Goal: Task Accomplishment & Management: Manage account settings

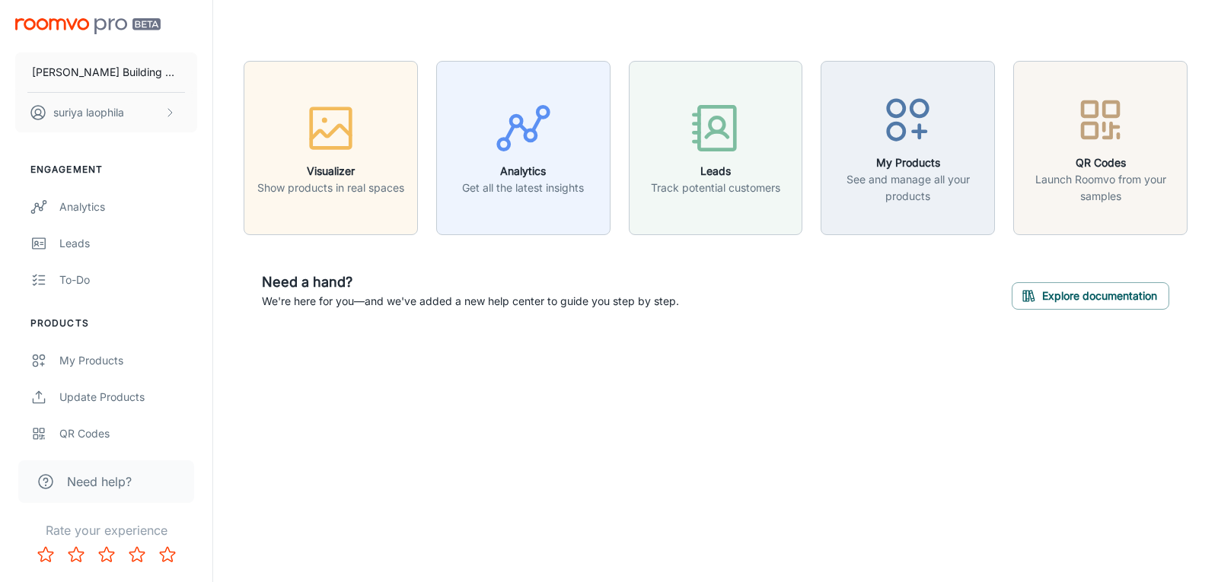
drag, startPoint x: 1752, startPoint y: 0, endPoint x: 432, endPoint y: 404, distance: 1380.1
click at [437, 402] on div "Eastman Building Material suriya laophila Engagement Analytics Leads To-do Prod…" at bounding box center [609, 291] width 1218 height 582
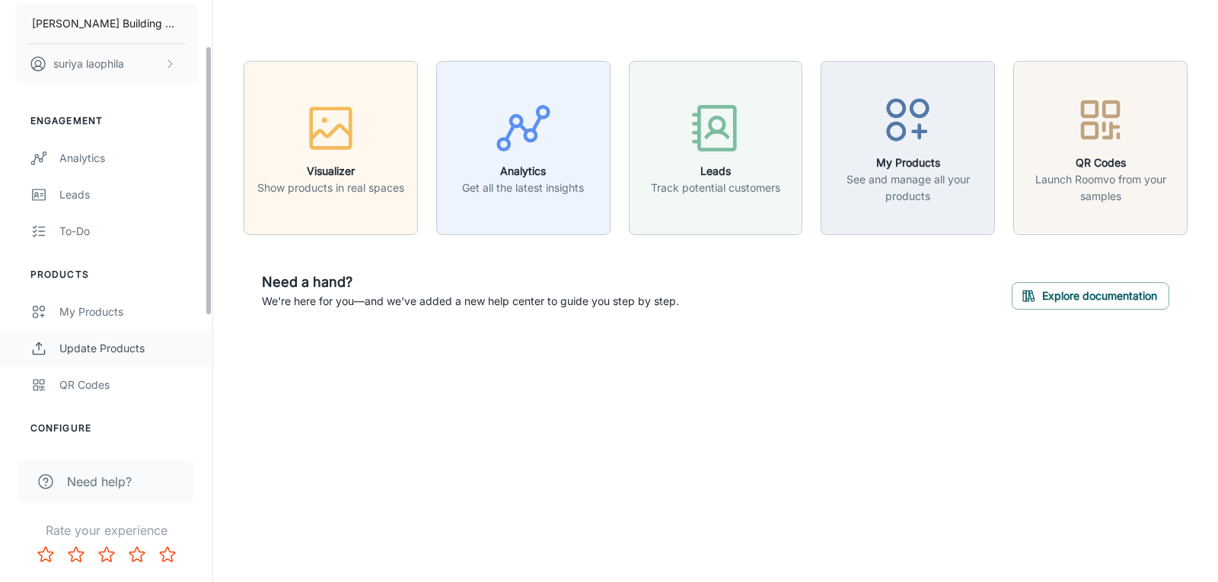
scroll to position [76, 0]
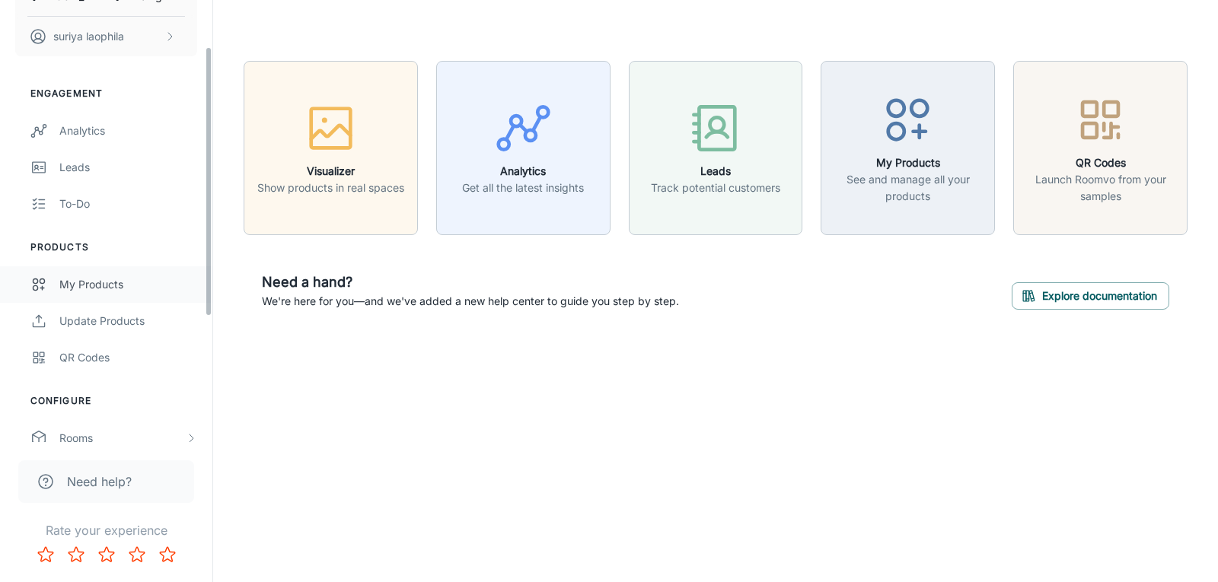
click at [106, 295] on link "My Products" at bounding box center [106, 284] width 212 height 37
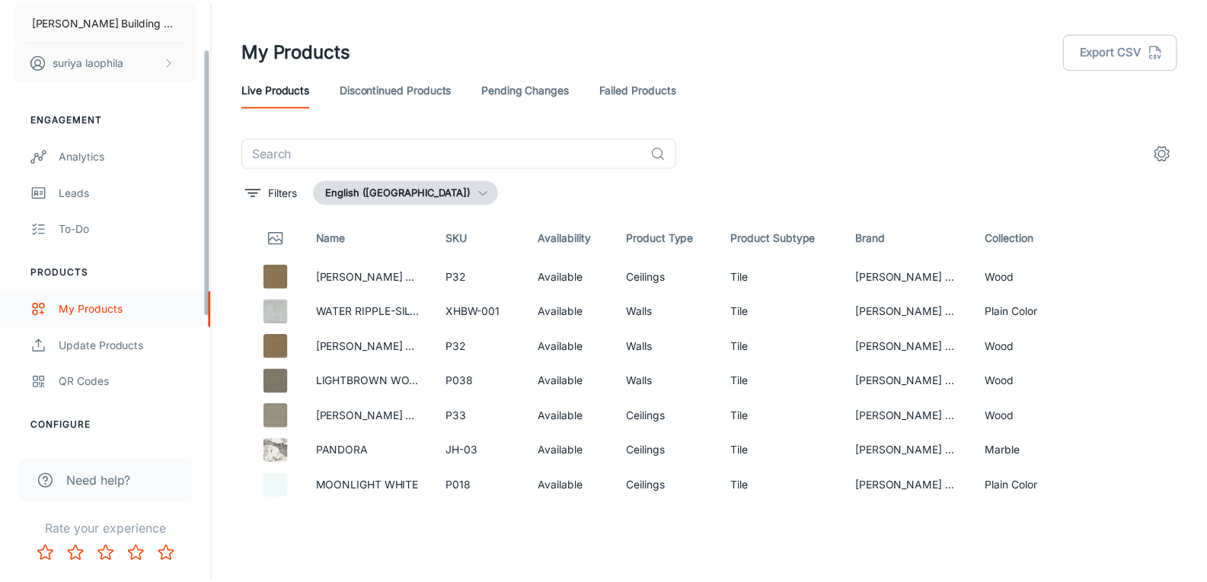
scroll to position [76, 0]
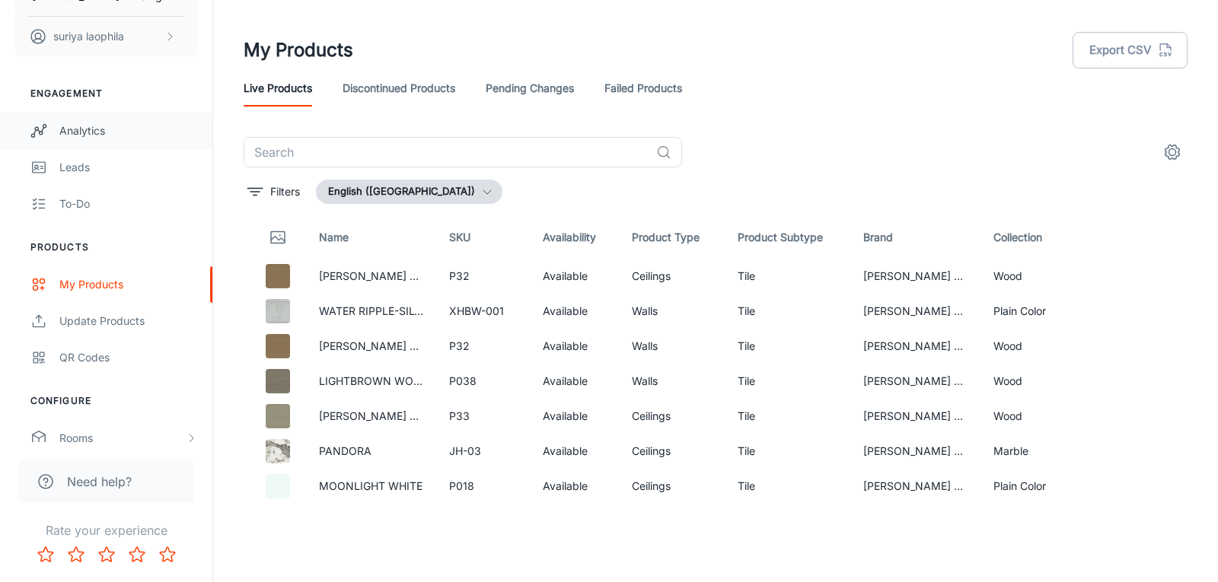
click at [69, 127] on div "Analytics" at bounding box center [128, 131] width 138 height 17
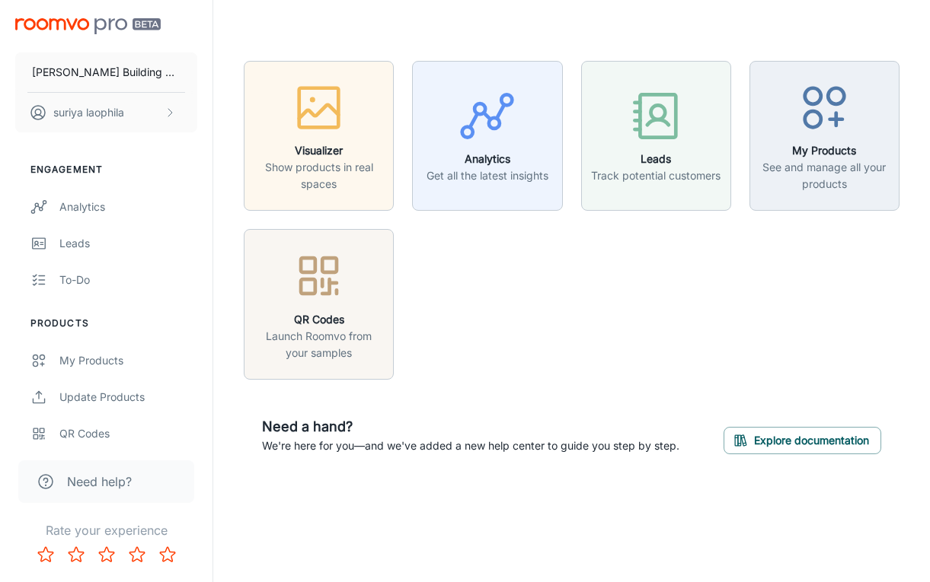
click at [254, 14] on header at bounding box center [571, 30] width 692 height 61
click at [98, 168] on li "Engagement" at bounding box center [106, 170] width 212 height 14
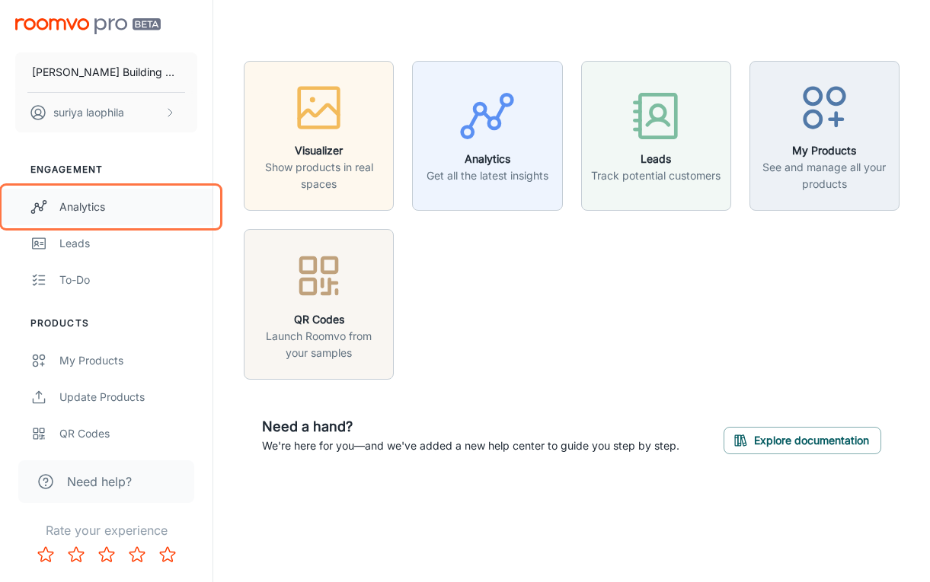
click at [72, 208] on div "Analytics" at bounding box center [128, 207] width 138 height 17
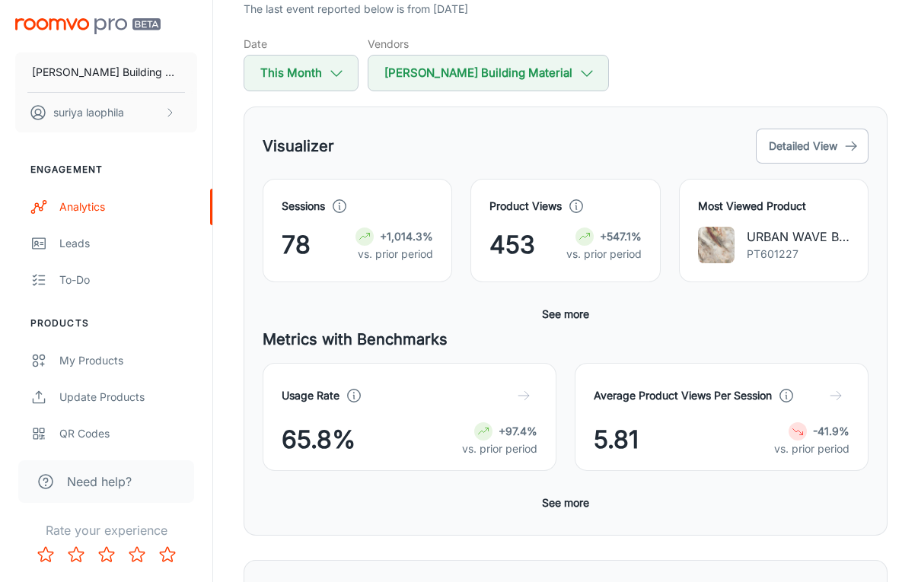
scroll to position [152, 0]
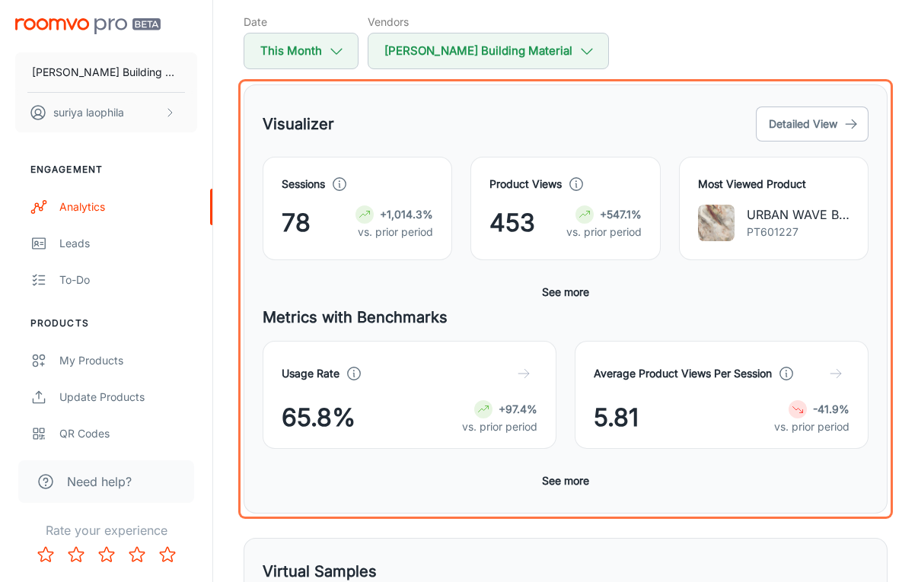
click at [278, 88] on div "Visualizer Detailed View Sessions 78 +1,014.3% vs. prior period Product Views 4…" at bounding box center [566, 299] width 644 height 429
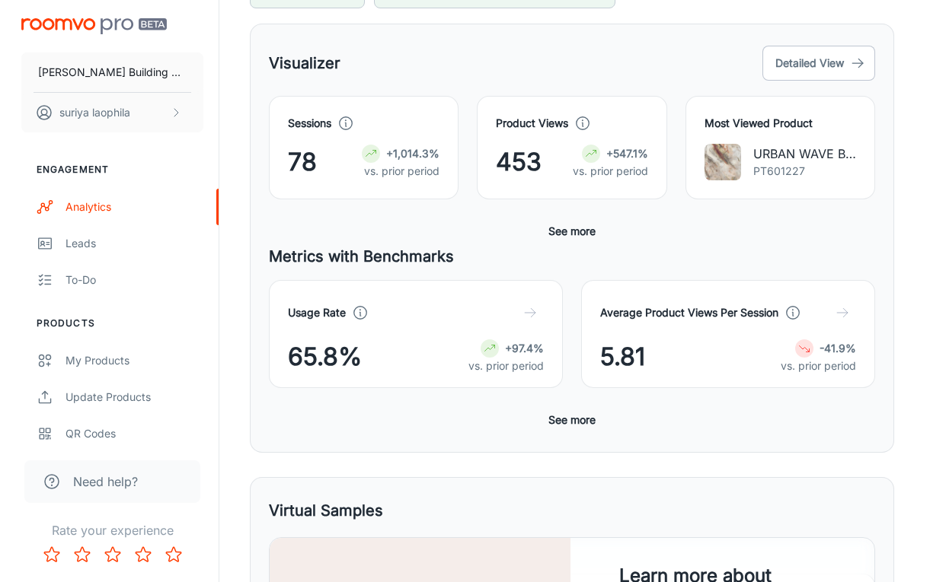
scroll to position [0, 0]
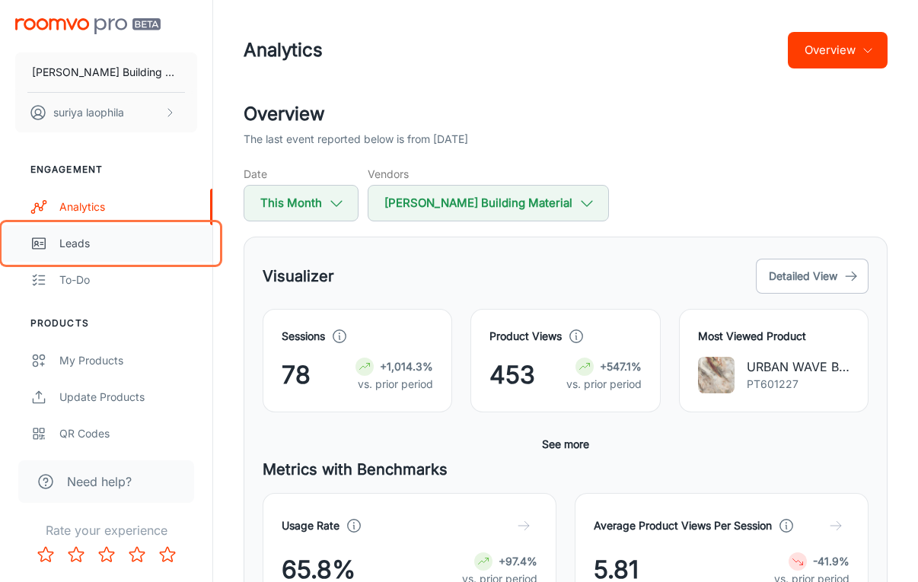
click at [81, 244] on div "Leads" at bounding box center [128, 243] width 138 height 17
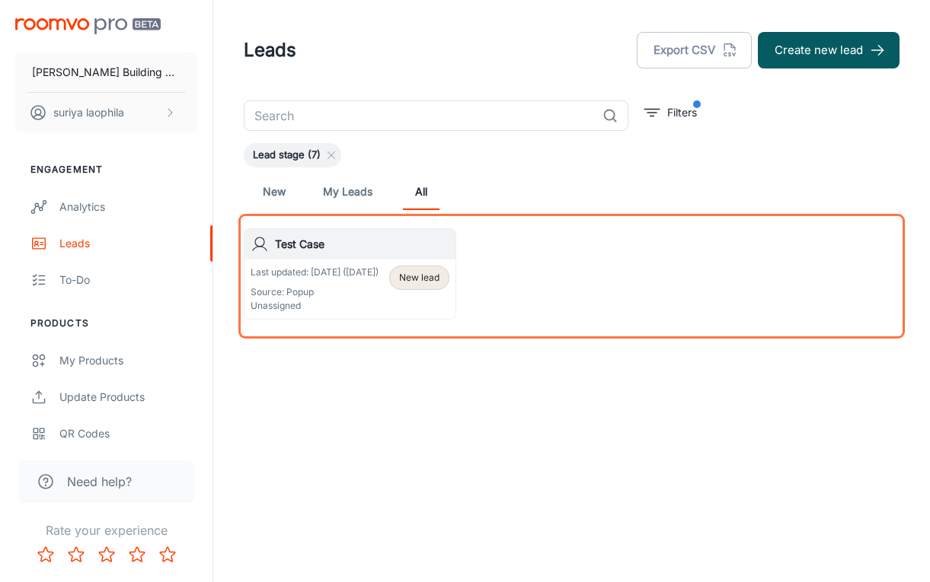
click at [483, 231] on div "Test Case Last updated: [DATE] ([DATE]) Source: Popup Unassigned New lead" at bounding box center [567, 269] width 665 height 101
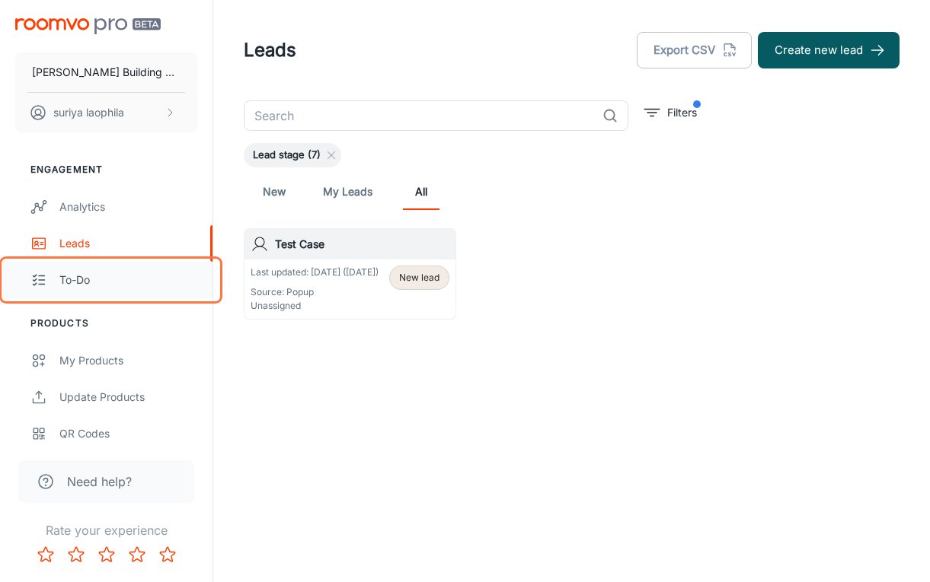
click at [81, 281] on div "To-do" at bounding box center [128, 280] width 138 height 17
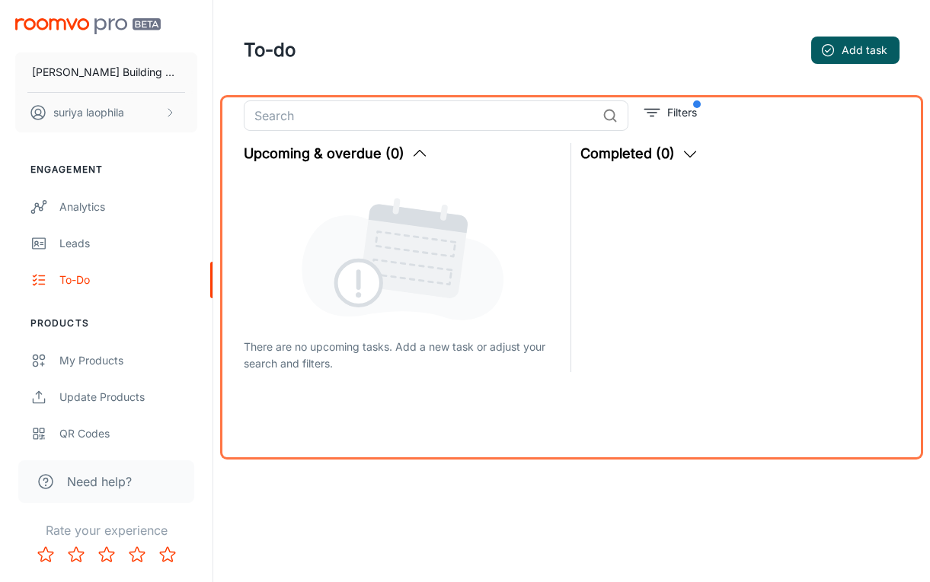
click at [733, 106] on div "​ Filters Upcoming & overdue (0) There are no upcoming tasks. Add a new task or…" at bounding box center [571, 278] width 692 height 354
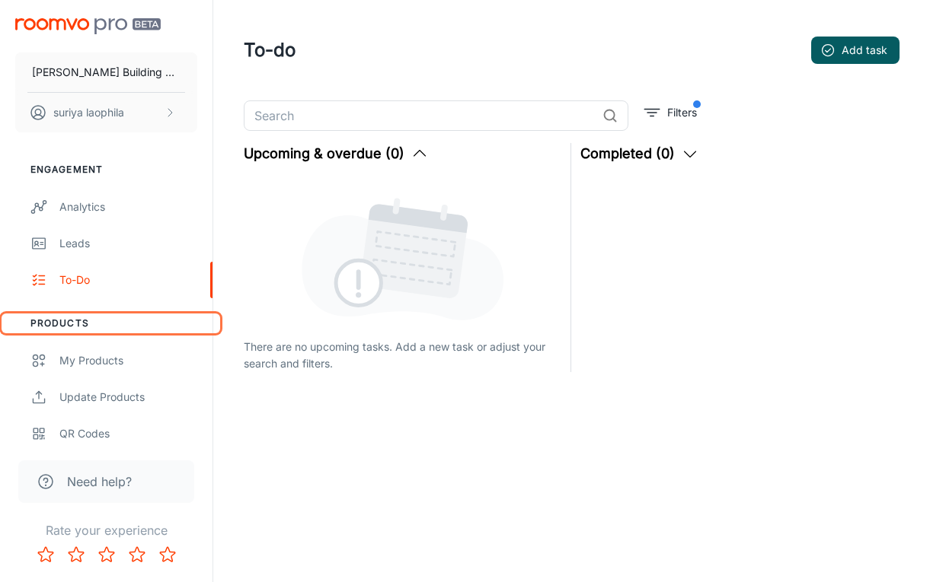
click at [58, 321] on li "Products" at bounding box center [106, 324] width 212 height 14
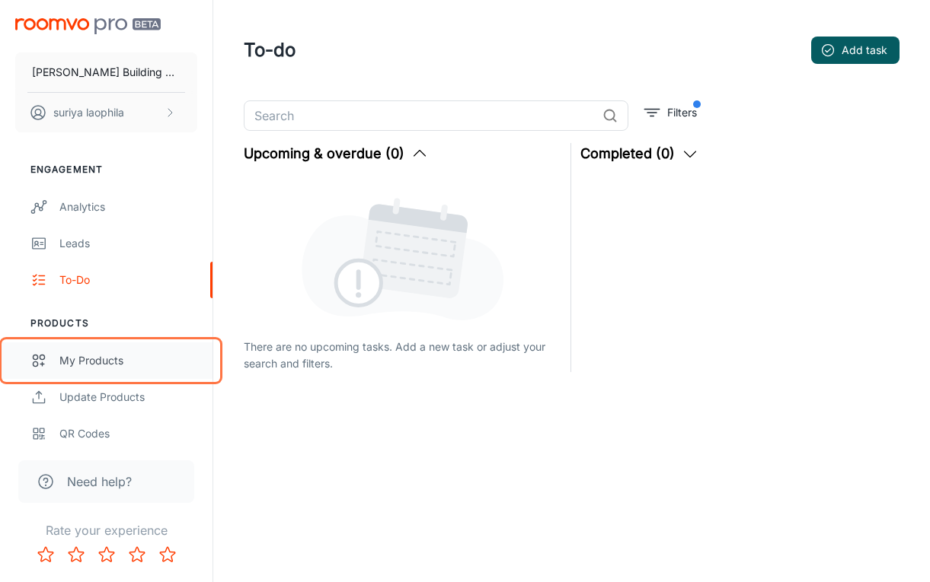
click at [69, 356] on div "My Products" at bounding box center [128, 361] width 138 height 17
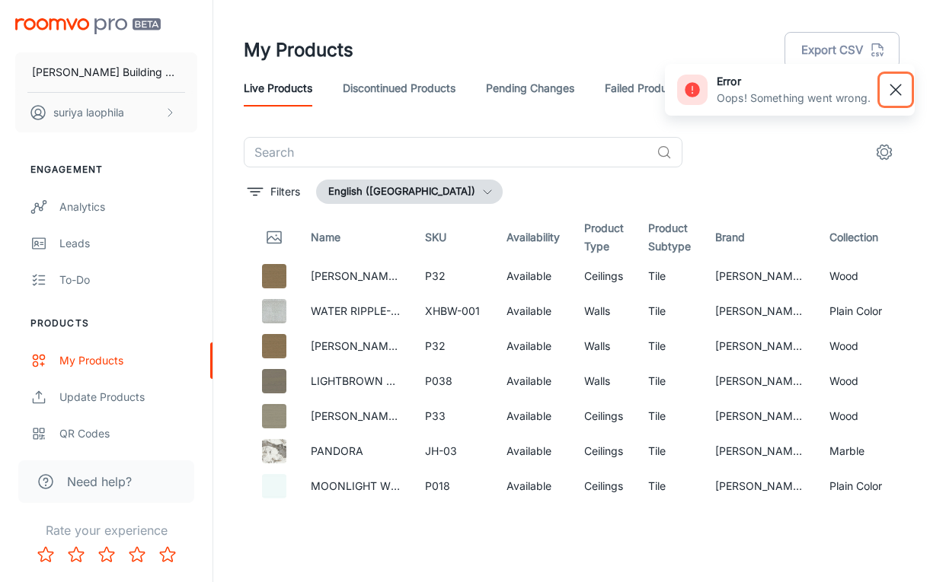
click at [901, 96] on rect "button" at bounding box center [895, 90] width 18 height 18
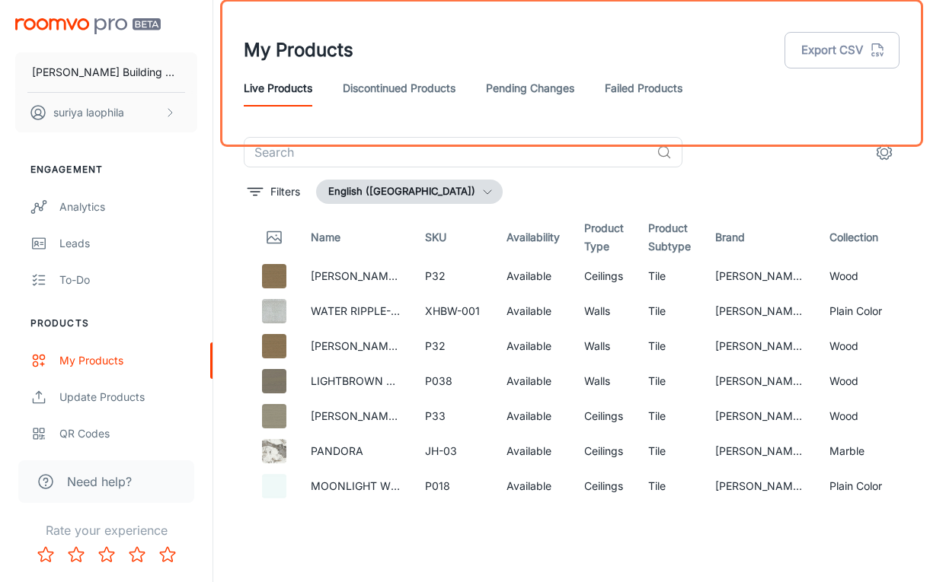
click at [436, 18] on header "My Products Export CSV Live Products Discontinued Products Pending Changes Fail…" at bounding box center [571, 68] width 692 height 137
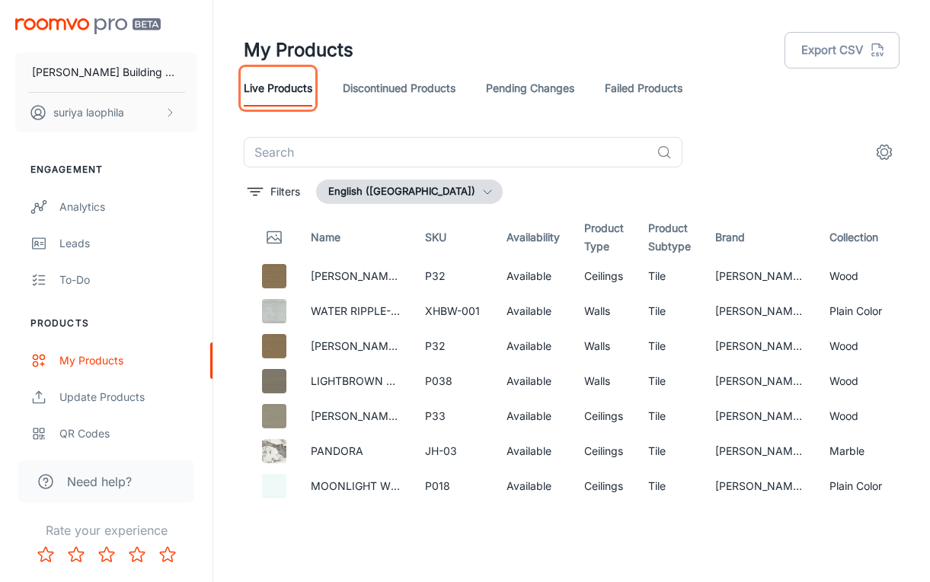
click at [298, 89] on link "Live Products" at bounding box center [278, 88] width 69 height 37
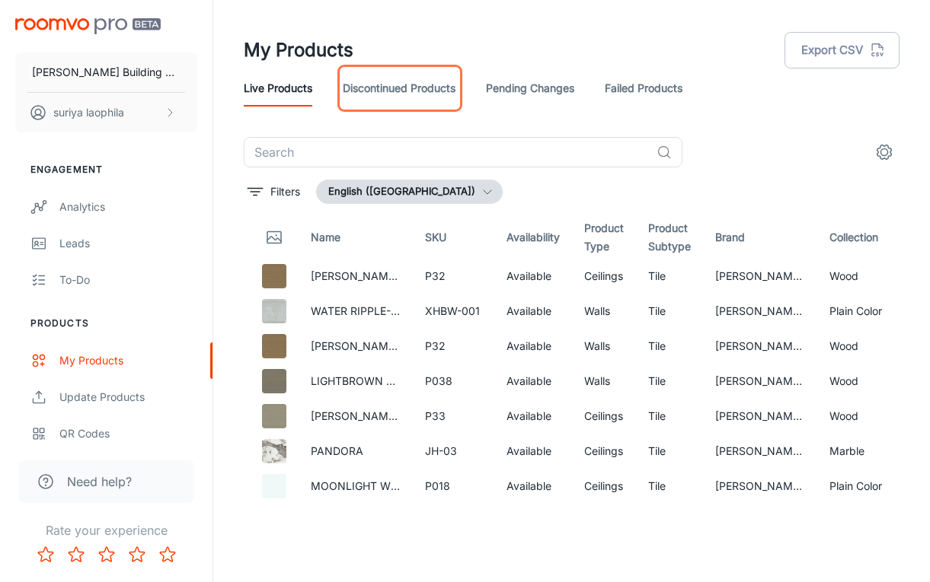
click at [403, 86] on link "Discontinued Products" at bounding box center [399, 88] width 113 height 37
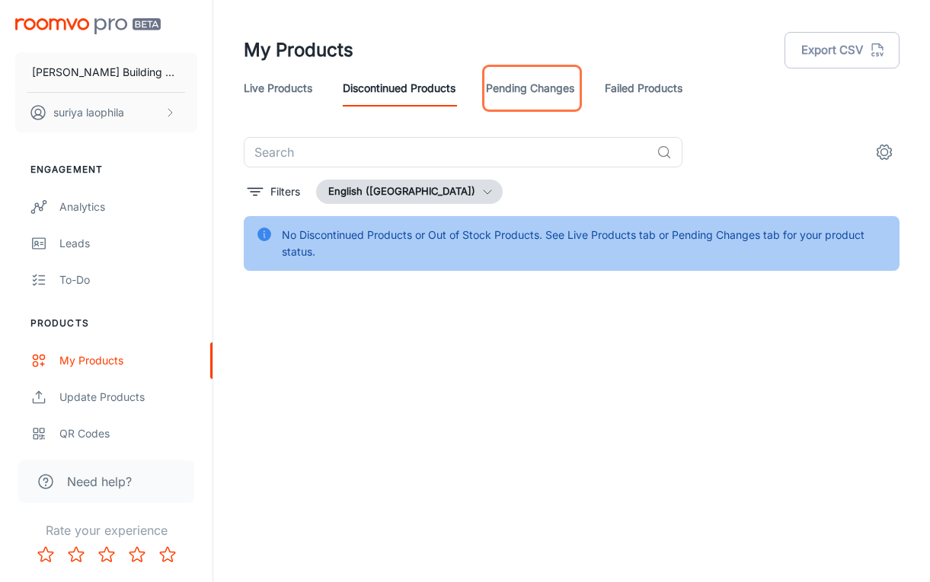
click at [513, 89] on link "Pending Changes" at bounding box center [530, 88] width 88 height 37
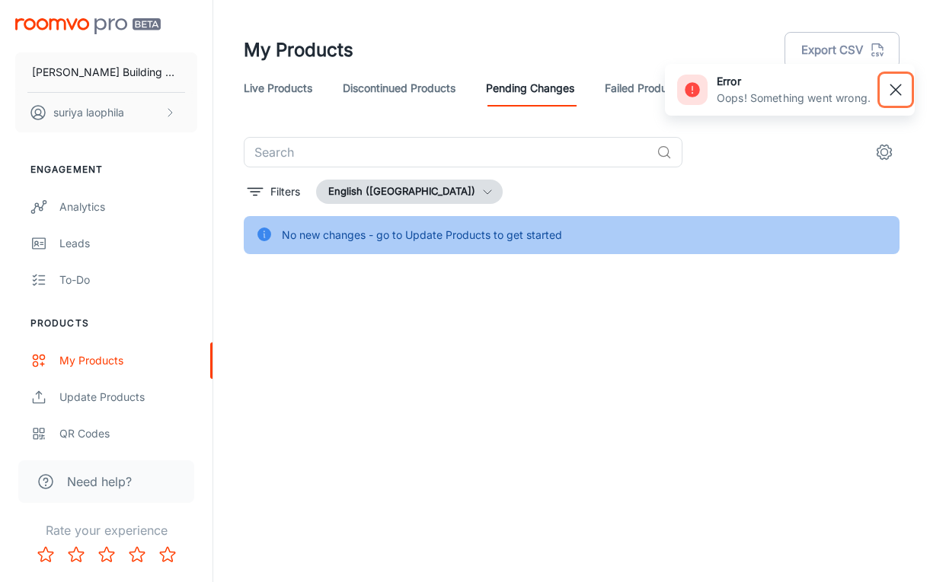
click at [899, 89] on rect "button" at bounding box center [895, 90] width 18 height 18
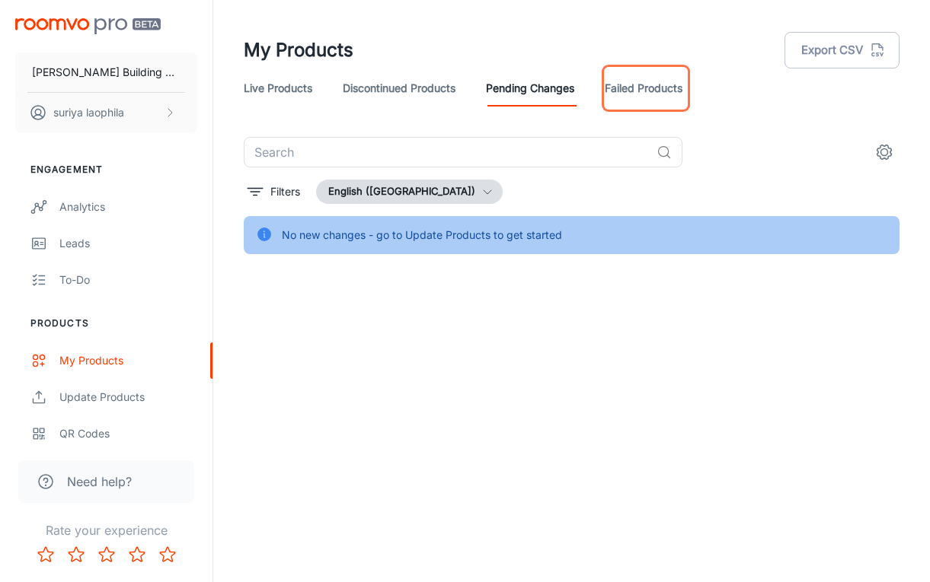
click at [649, 91] on link "Failed Products" at bounding box center [644, 88] width 78 height 37
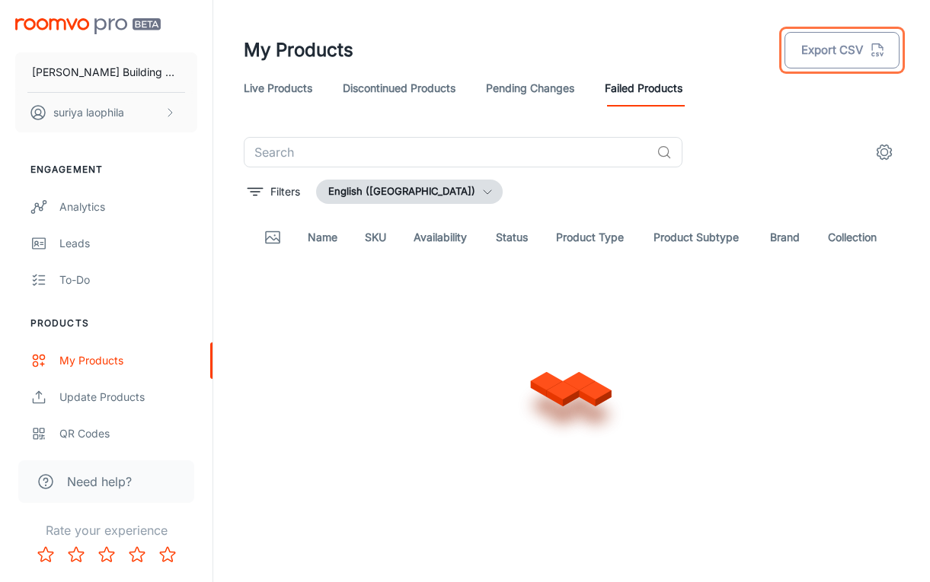
click at [802, 55] on button "Export CSV" at bounding box center [841, 50] width 115 height 37
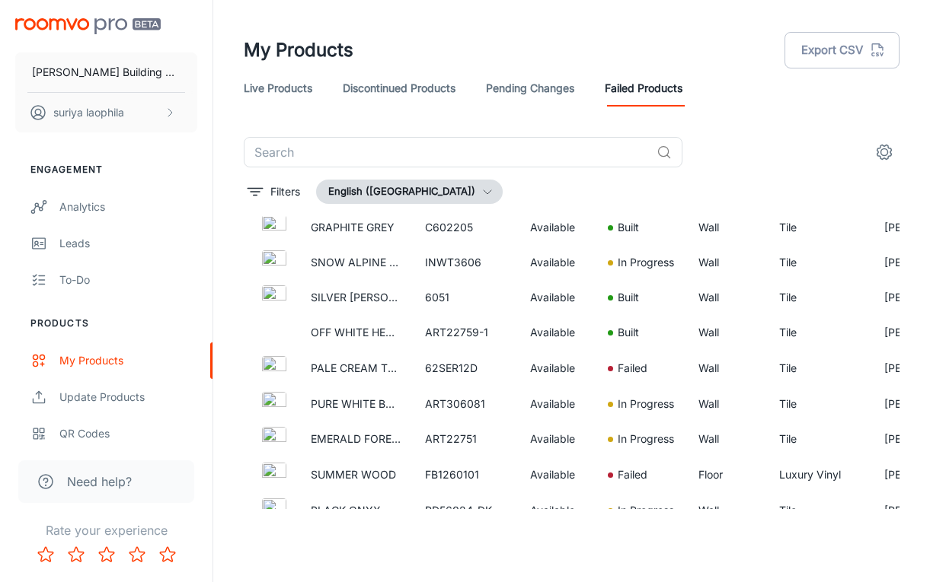
scroll to position [76, 0]
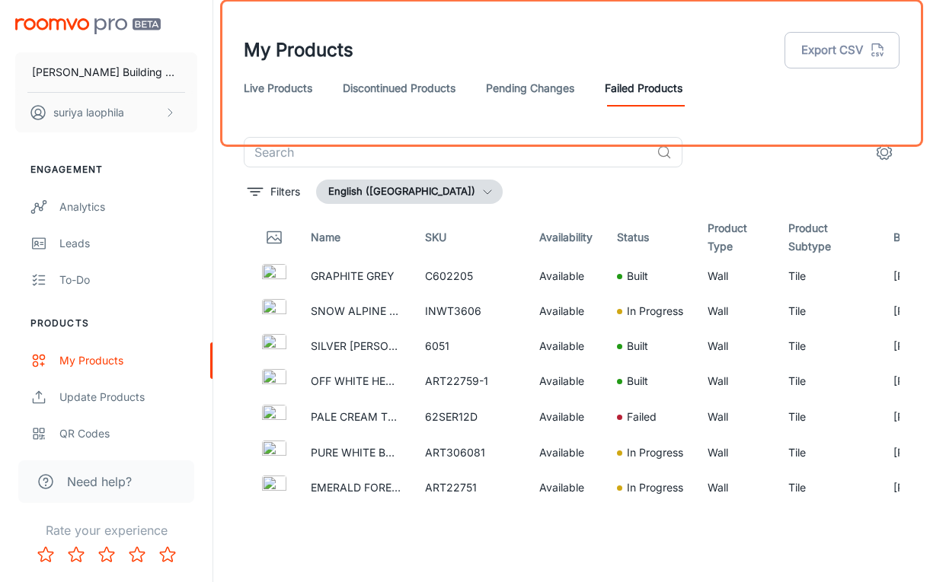
drag, startPoint x: 66, startPoint y: 5, endPoint x: 340, endPoint y: 5, distance: 273.3
click at [340, 5] on header "My Products Export CSV Live Products Discontinued Products Pending Changes Fail…" at bounding box center [571, 68] width 692 height 137
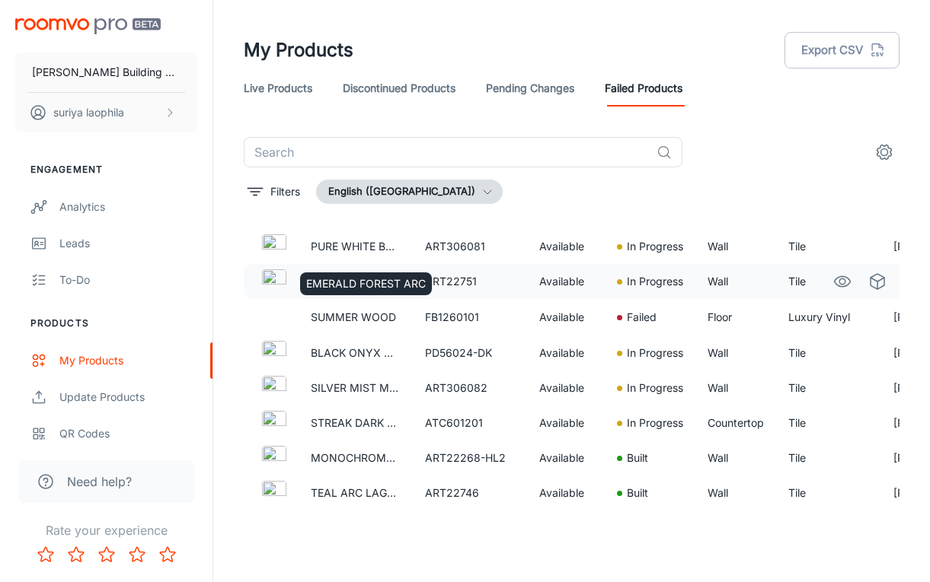
scroll to position [228, 0]
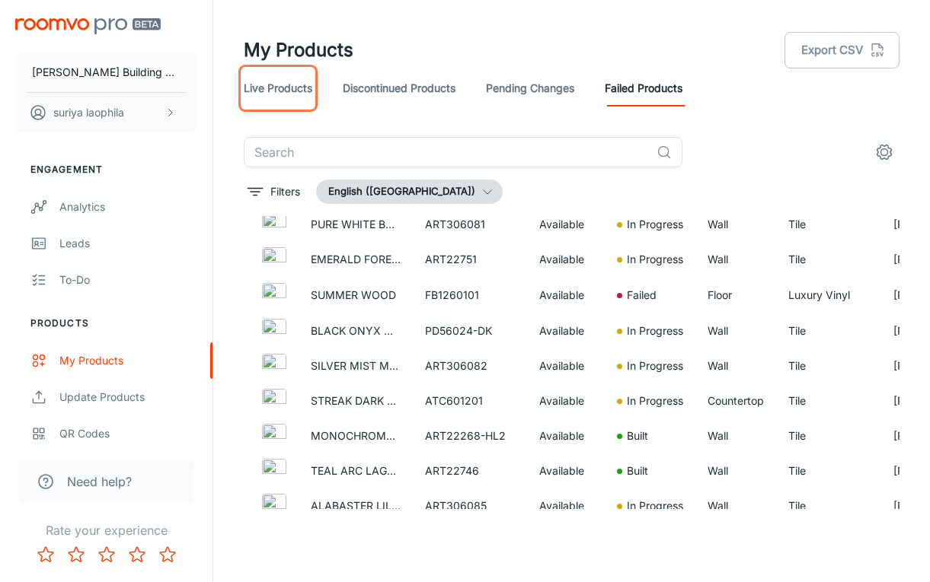
click at [276, 83] on link "Live Products" at bounding box center [278, 88] width 69 height 37
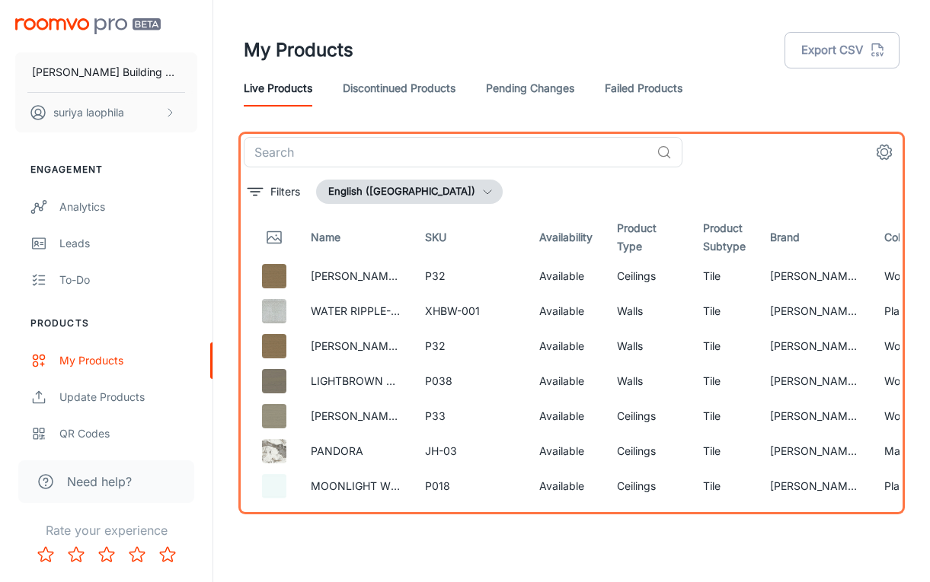
click at [712, 170] on div "​ Filters English ([GEOGRAPHIC_DATA]) Name SKU Availability Product Type Produc…" at bounding box center [572, 323] width 656 height 372
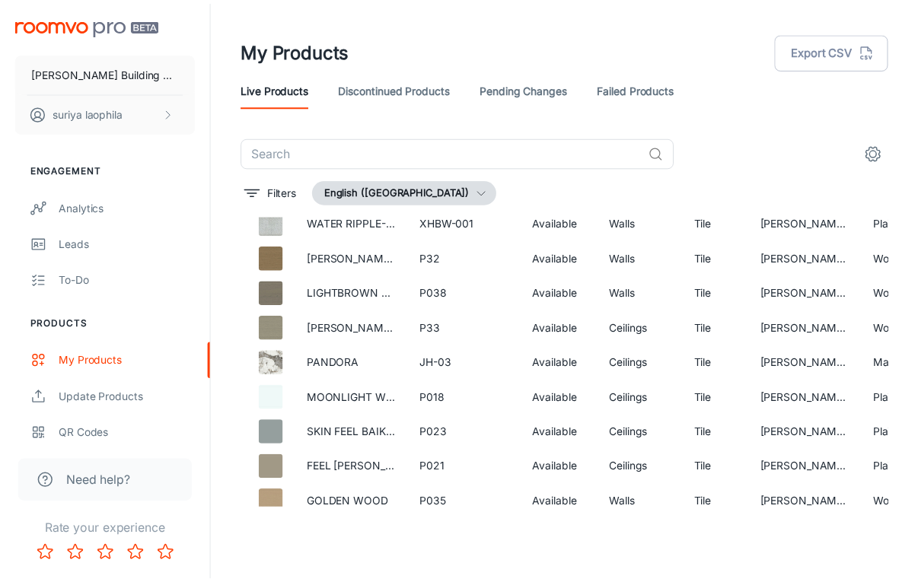
scroll to position [381, 0]
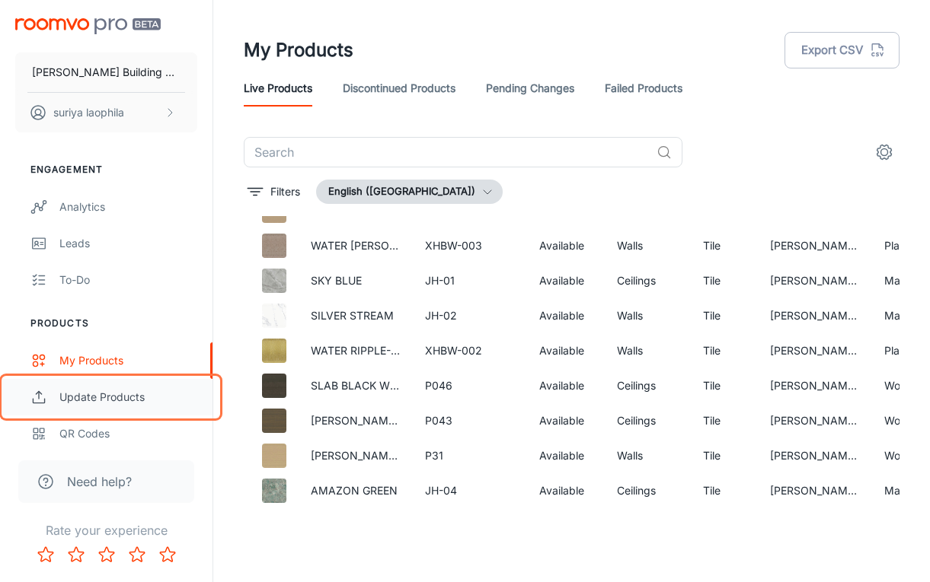
click at [94, 405] on div "Update Products" at bounding box center [128, 397] width 138 height 17
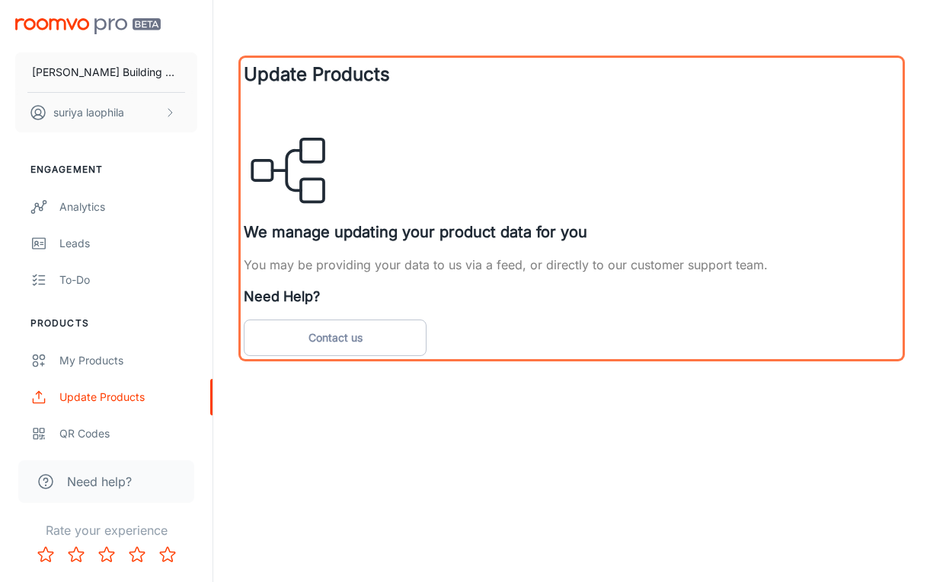
click at [447, 135] on div "Update Products We manage updating your product data for you You may be providi…" at bounding box center [572, 208] width 656 height 295
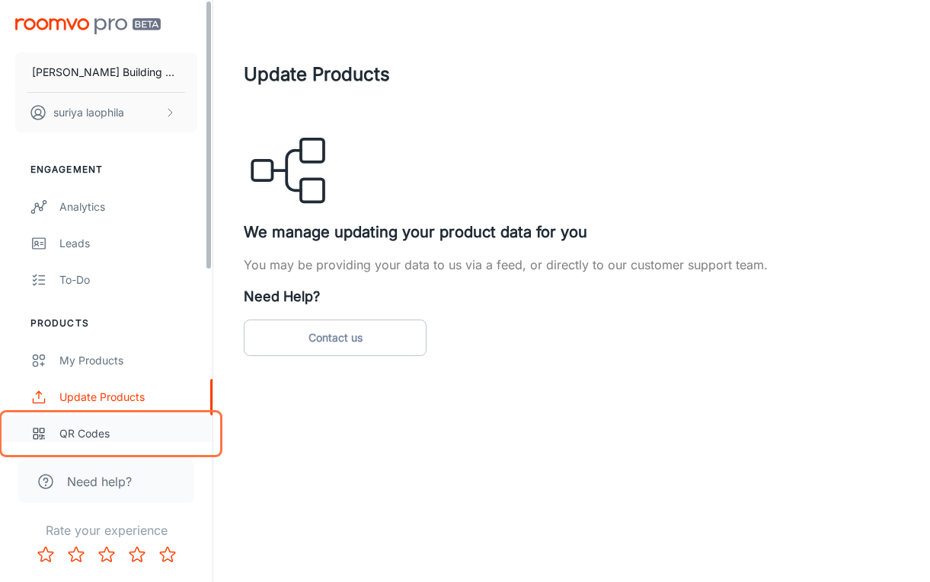
click at [97, 436] on div "QR Codes" at bounding box center [128, 434] width 138 height 17
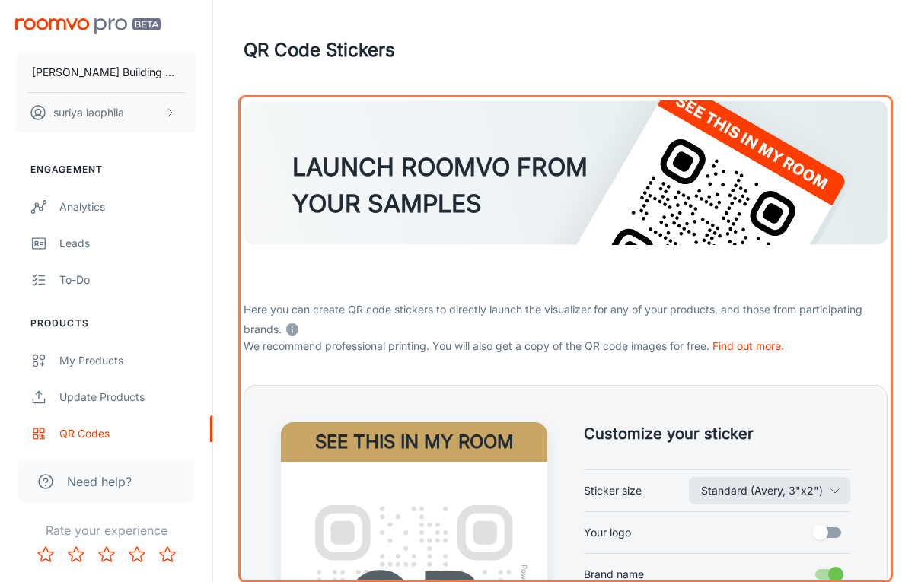
click at [319, 360] on form "LAUNCH ROOMVO FROM YOUR SAMPLES Here you can create QR code stickers to directl…" at bounding box center [566, 480] width 644 height 759
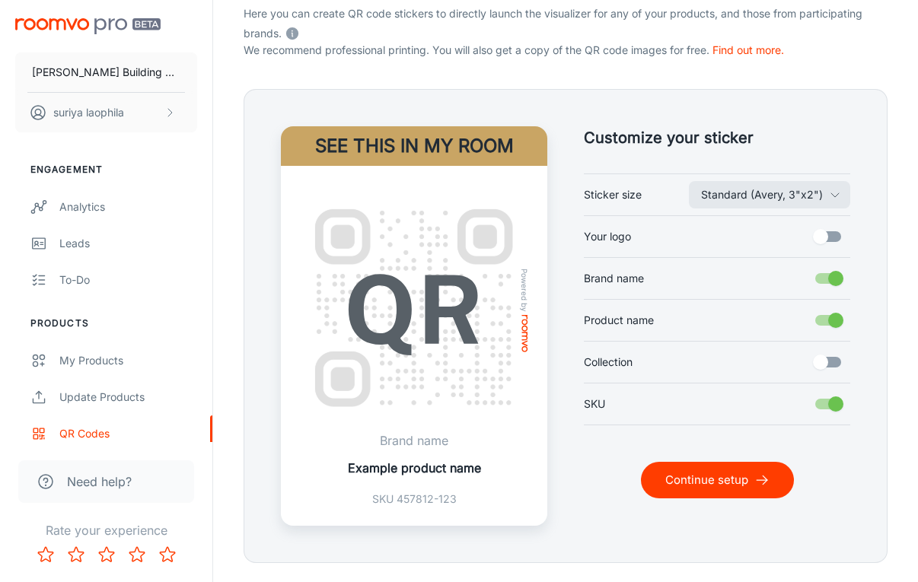
scroll to position [305, 0]
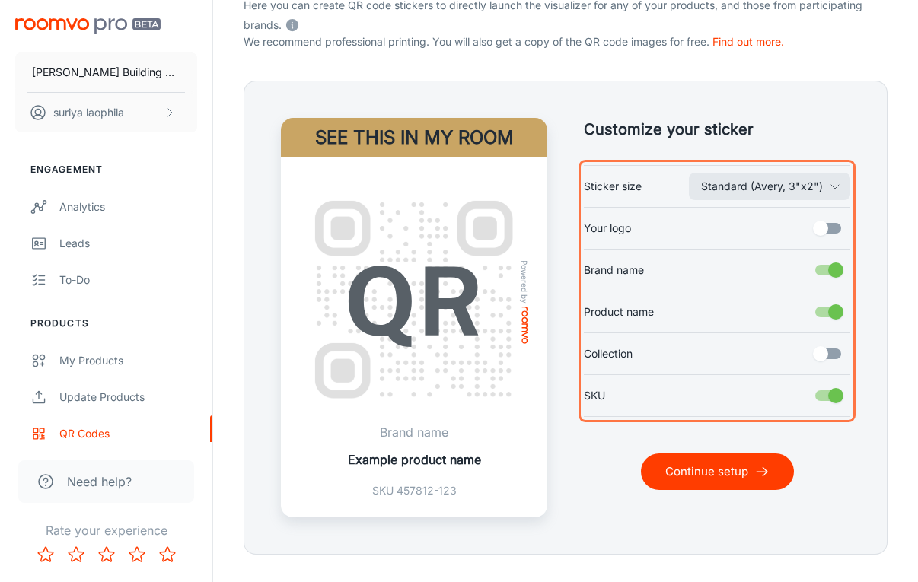
click at [800, 212] on div "Standard ([PERSON_NAME], 3"x2") Sticker size Your logo Brand name Product name …" at bounding box center [717, 291] width 266 height 252
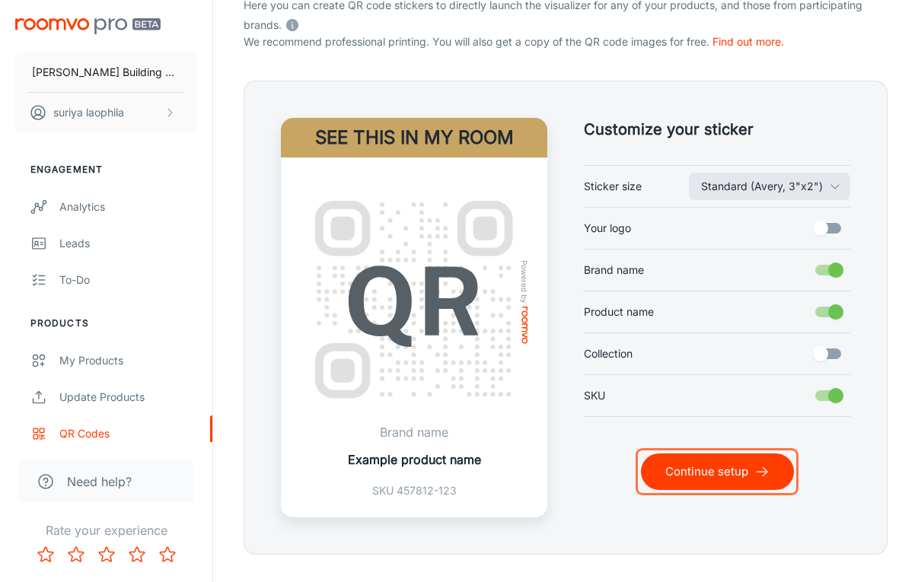
click at [720, 466] on button "Continue setup" at bounding box center [717, 472] width 153 height 37
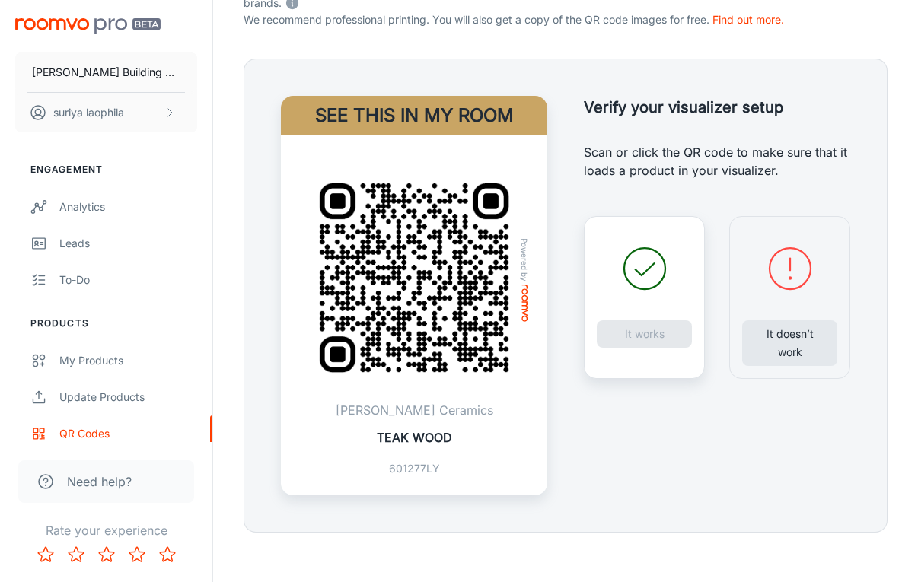
scroll to position [338, 0]
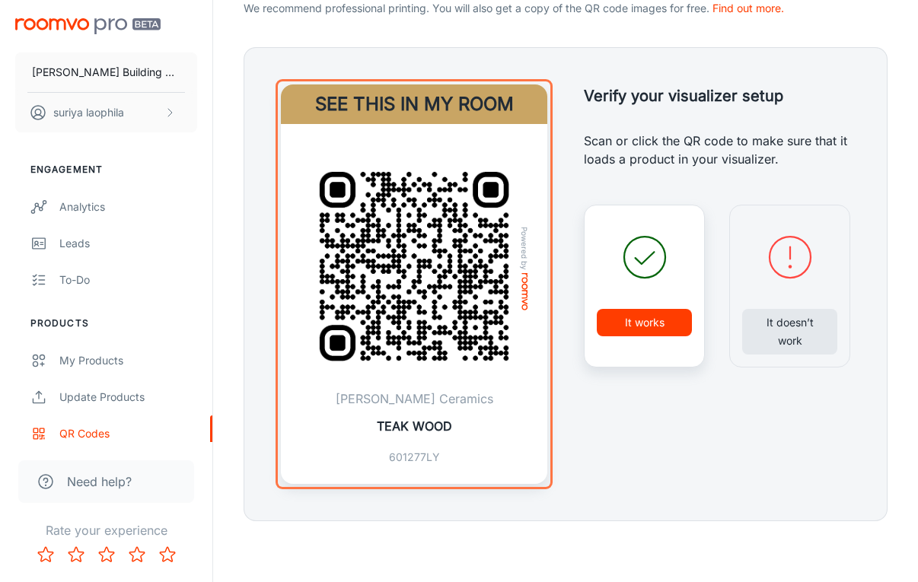
click at [409, 286] on img at bounding box center [414, 267] width 230 height 230
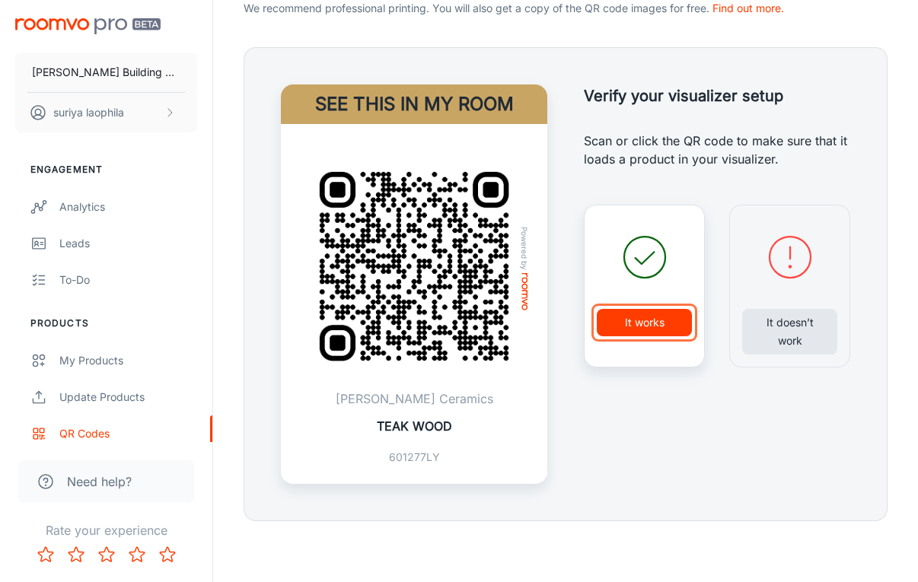
click at [638, 319] on button "It works" at bounding box center [644, 322] width 95 height 27
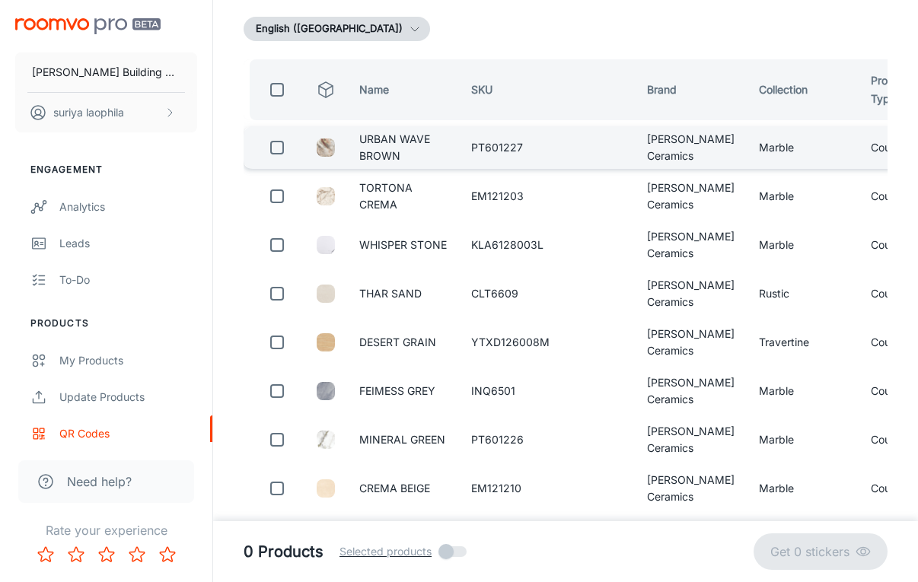
scroll to position [0, 0]
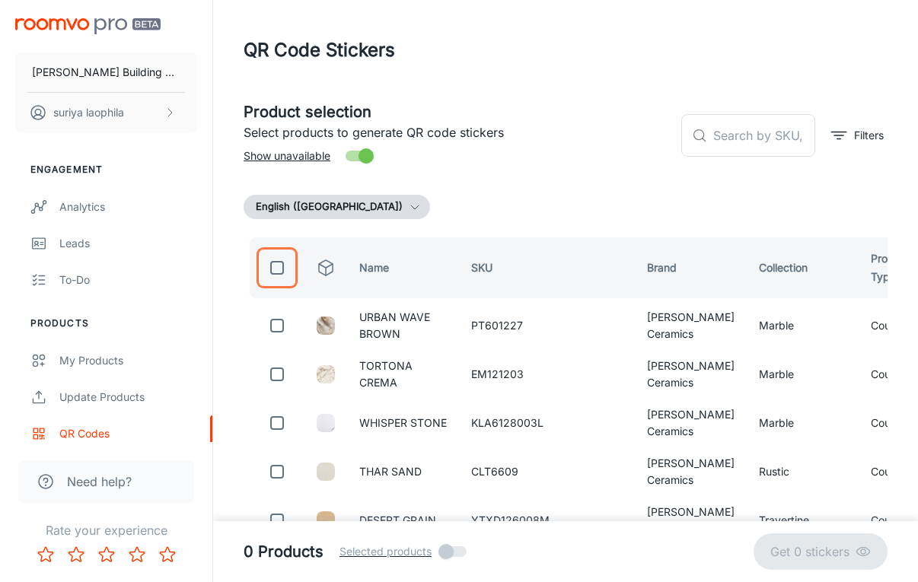
click at [273, 268] on input "checkbox" at bounding box center [277, 268] width 30 height 30
checkbox input "true"
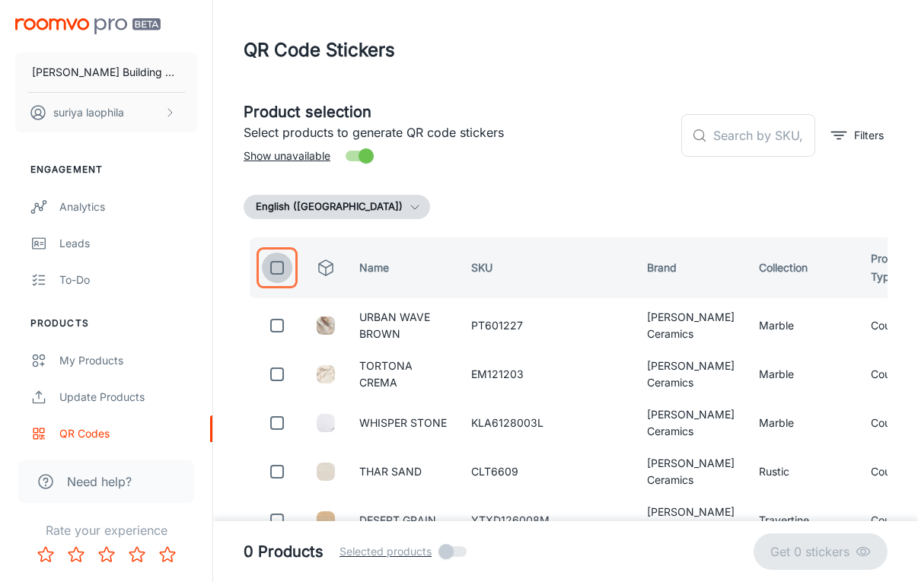
checkbox input "true"
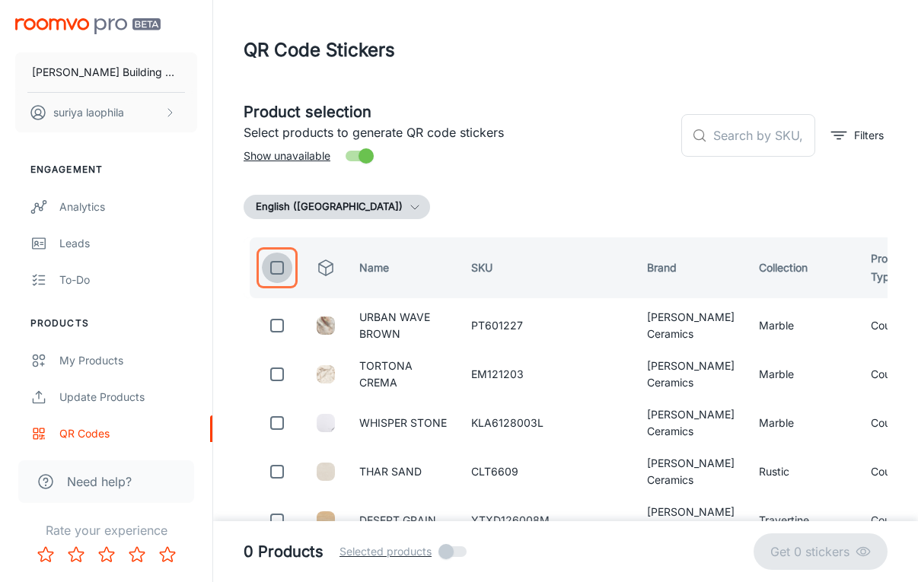
checkbox input "true"
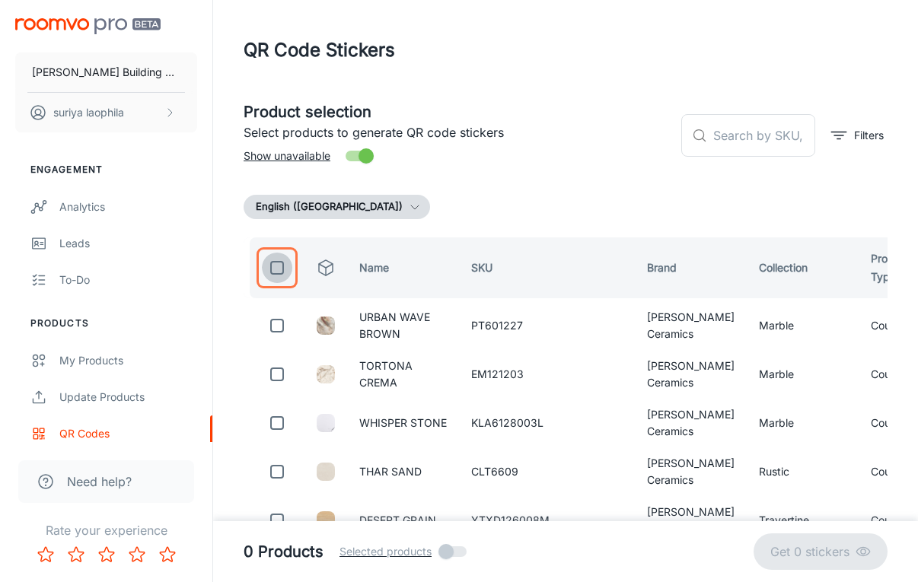
checkbox input "true"
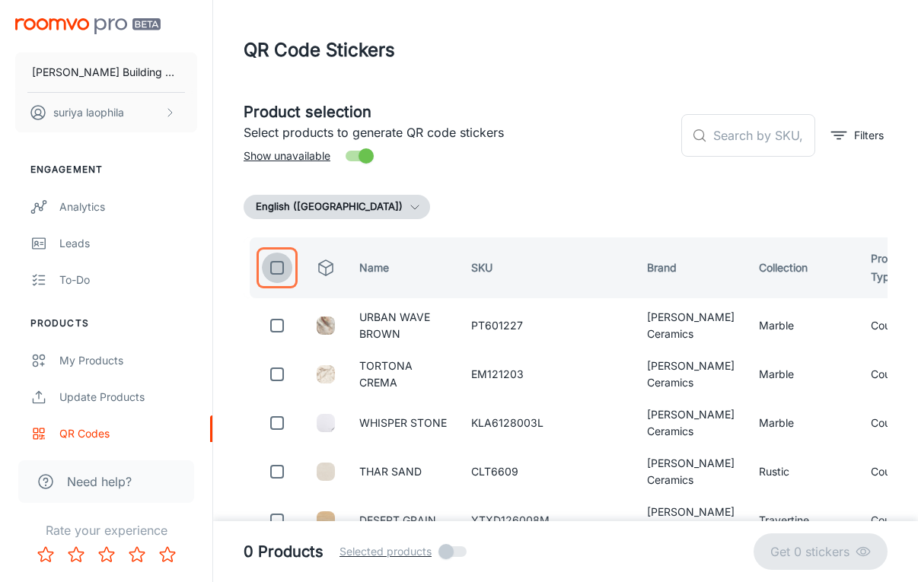
checkbox input "true"
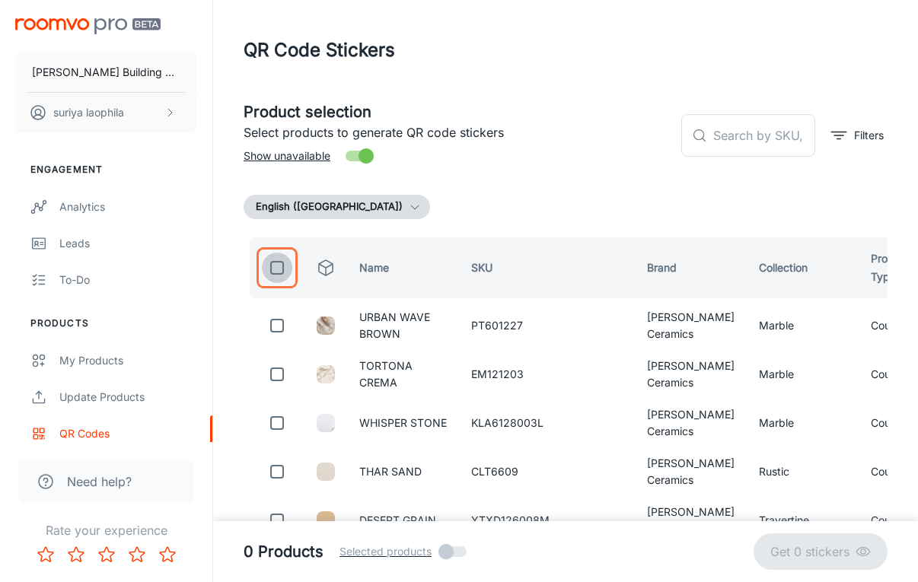
checkbox input "true"
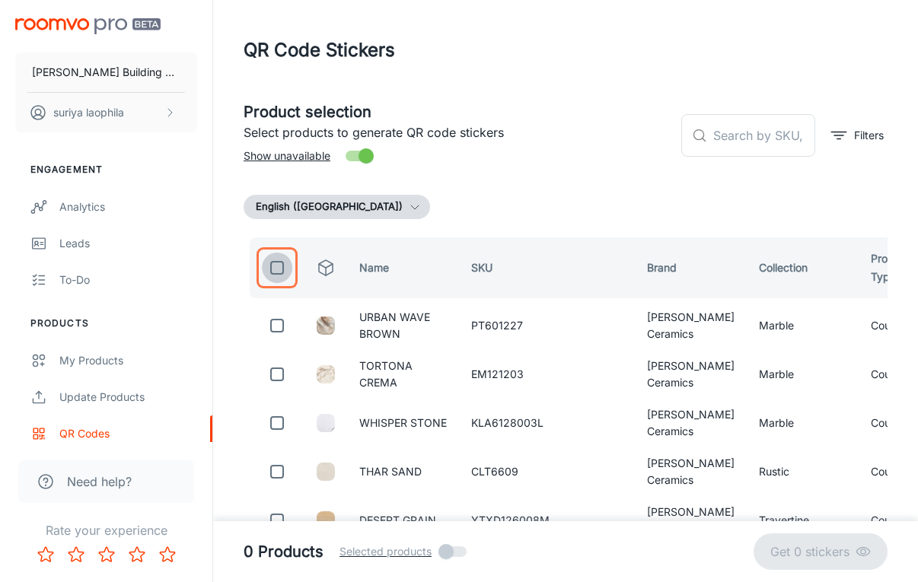
checkbox input "true"
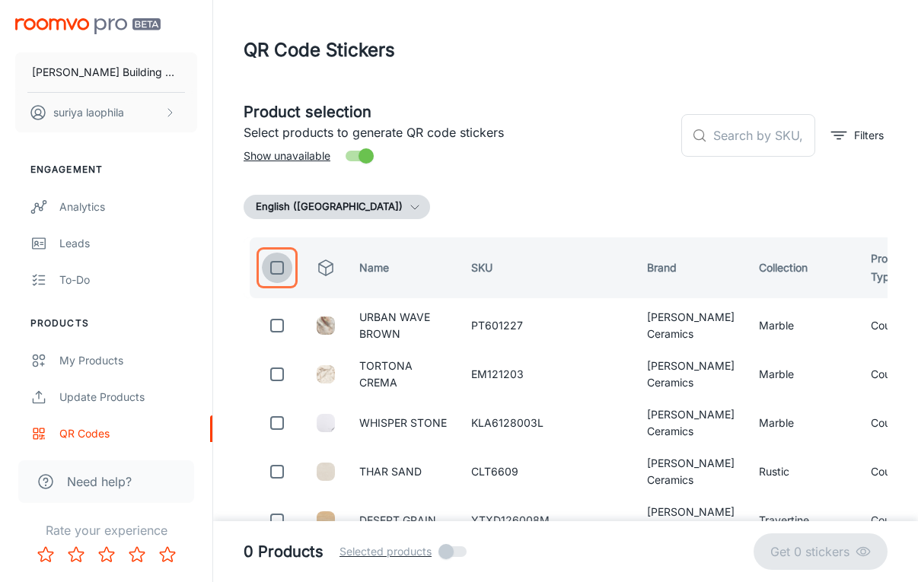
checkbox input "true"
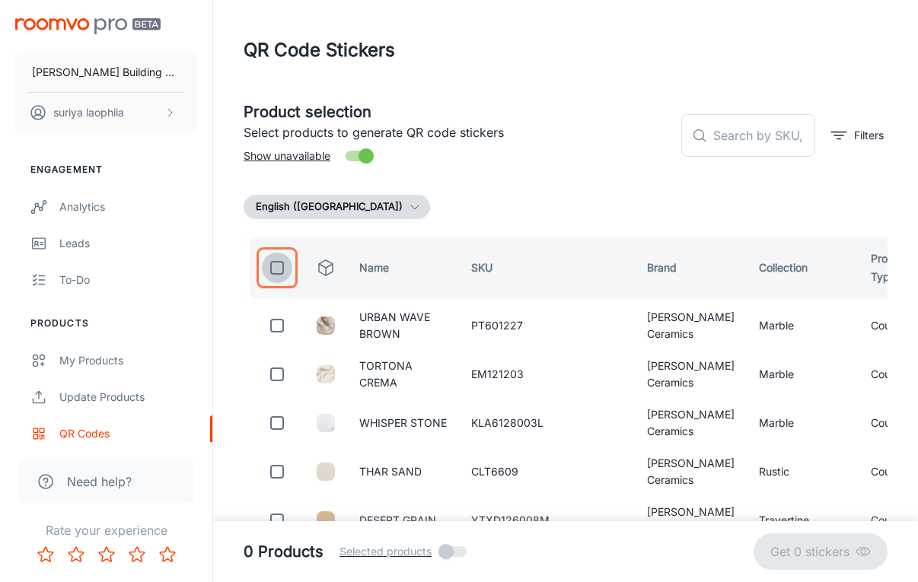
checkbox input "true"
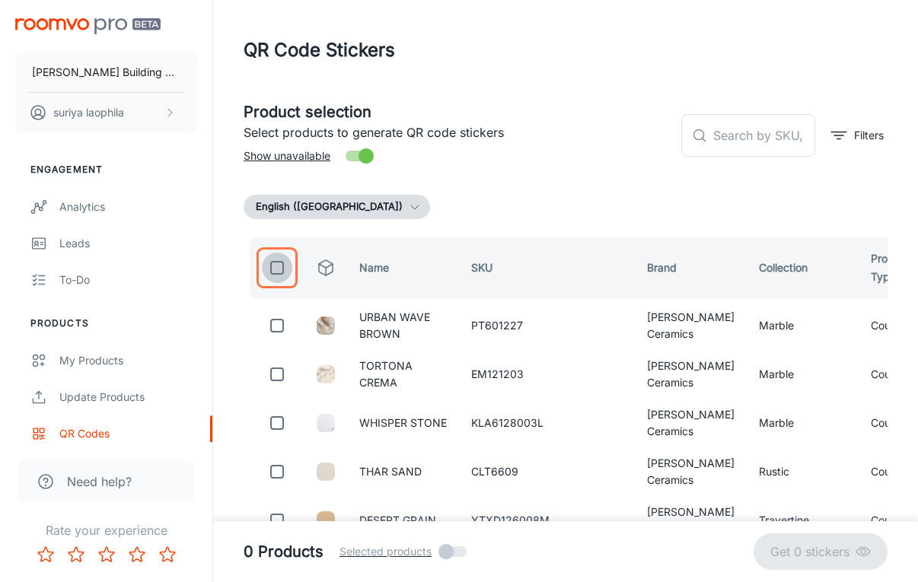
checkbox input "true"
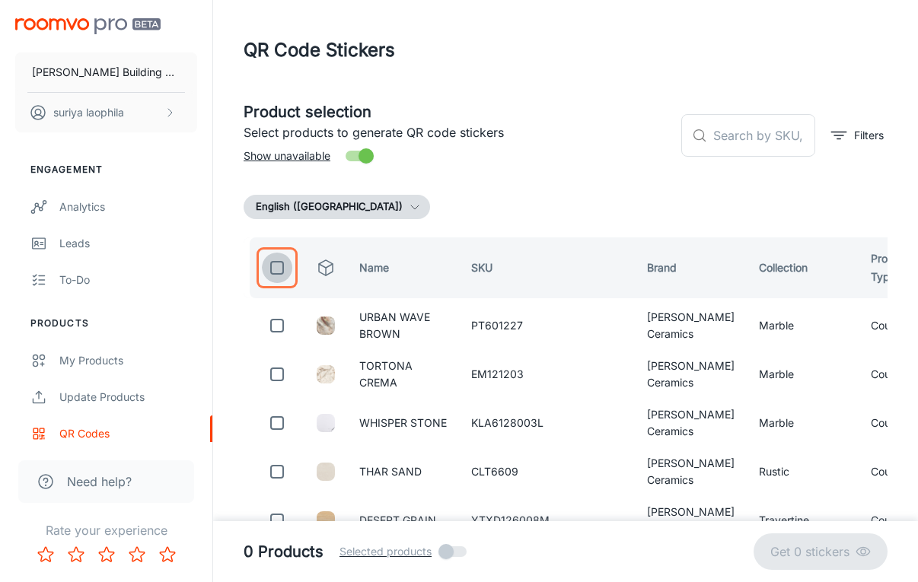
checkbox input "true"
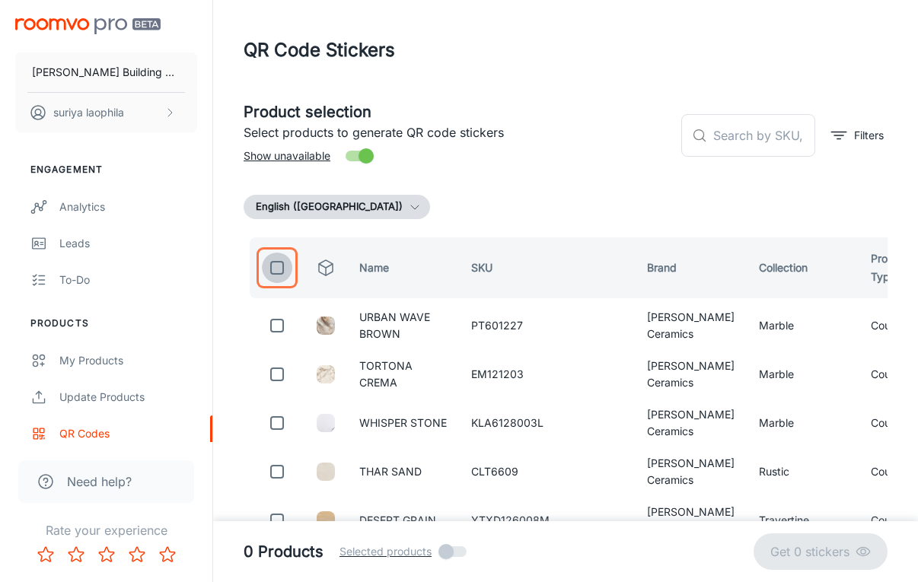
checkbox input "true"
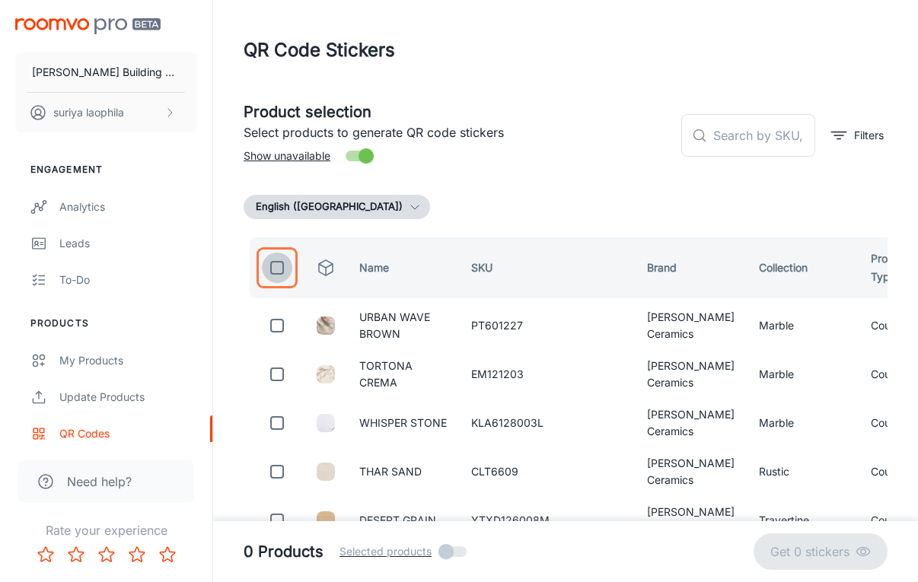
checkbox input "true"
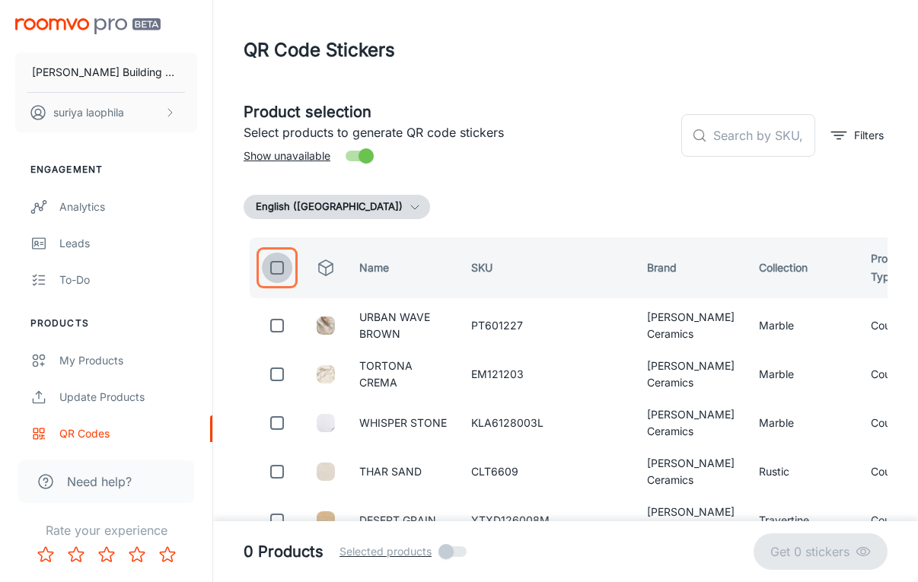
checkbox input "true"
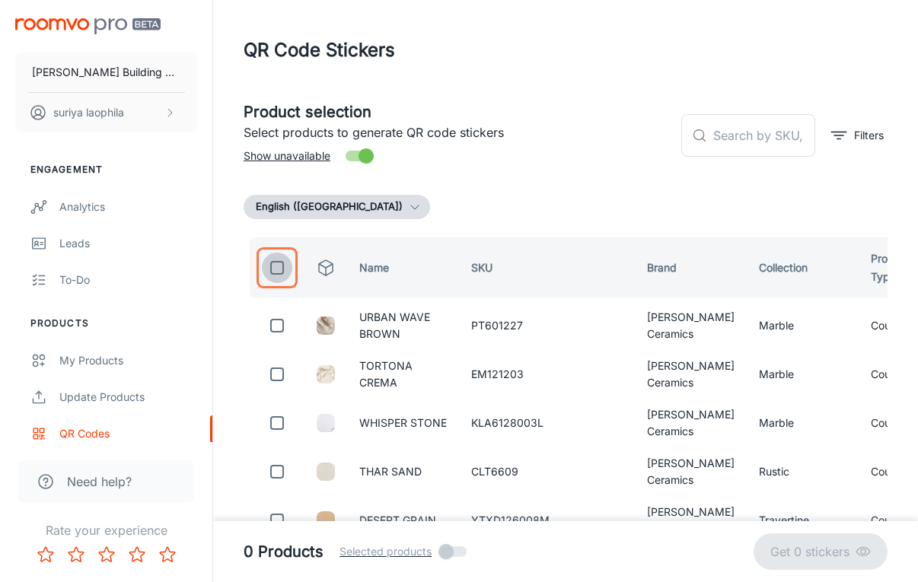
checkbox input "true"
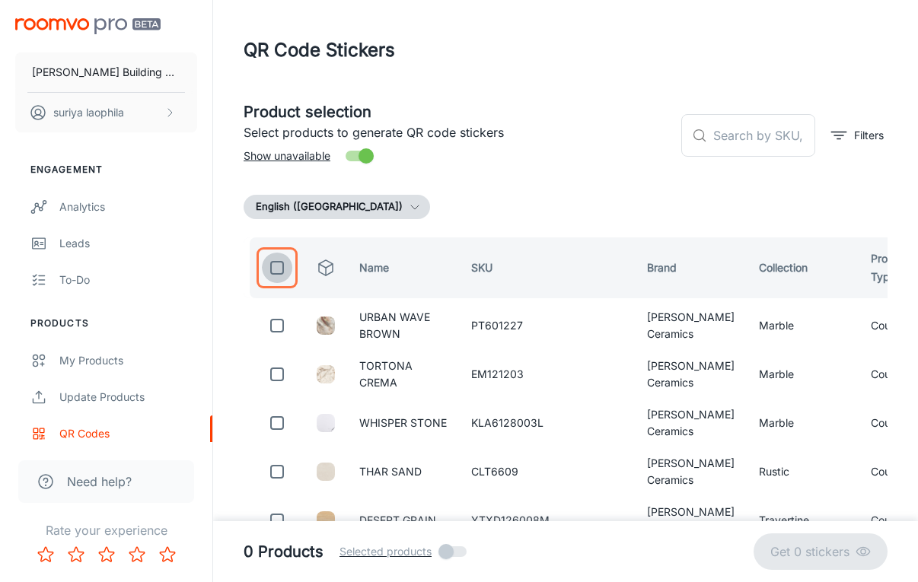
checkbox input "true"
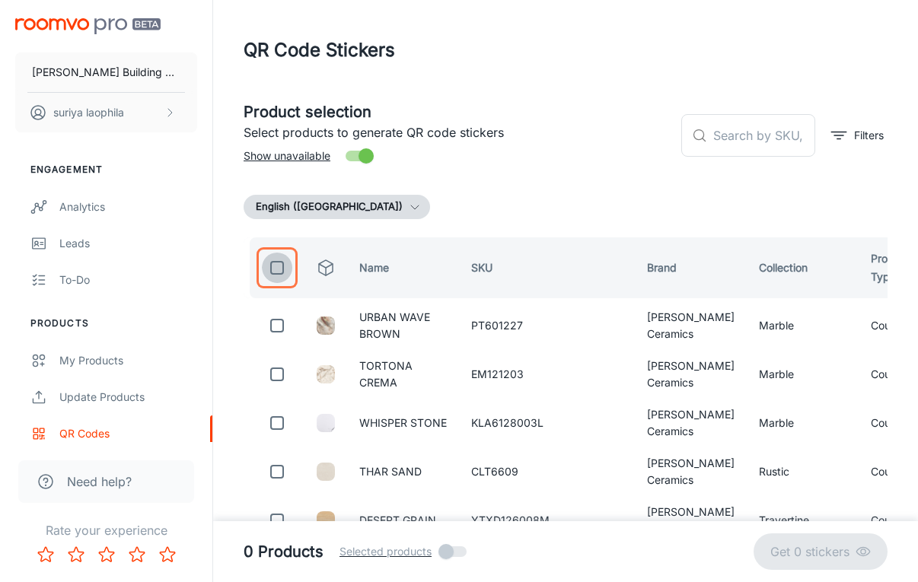
checkbox input "true"
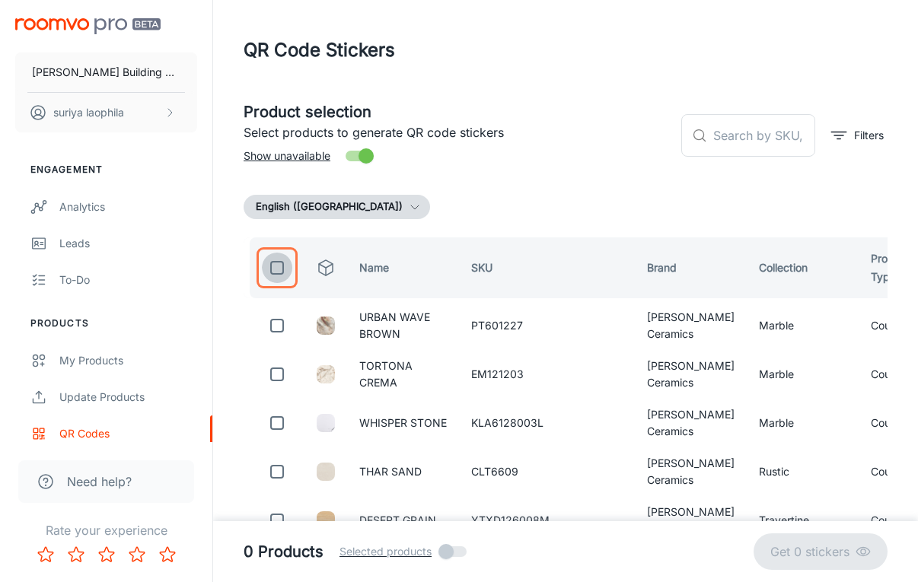
checkbox input "true"
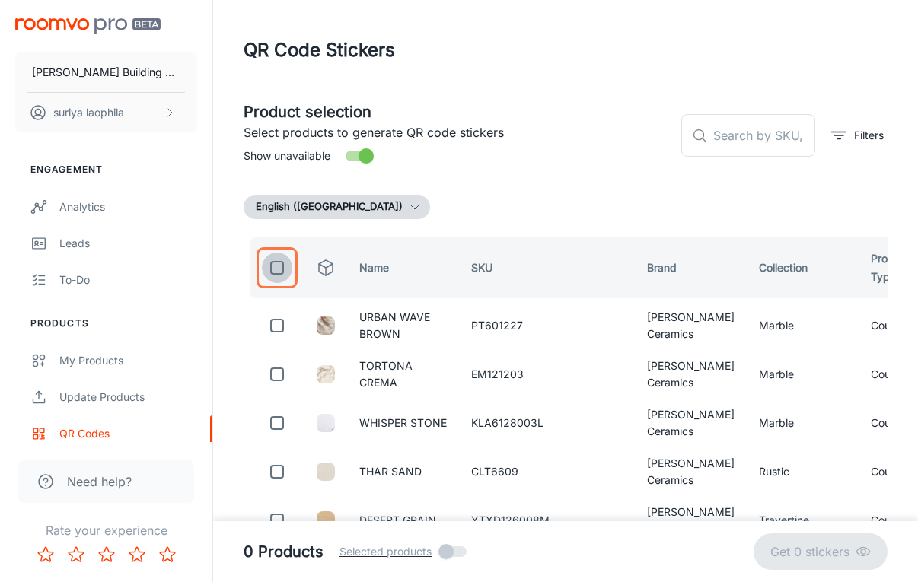
checkbox input "true"
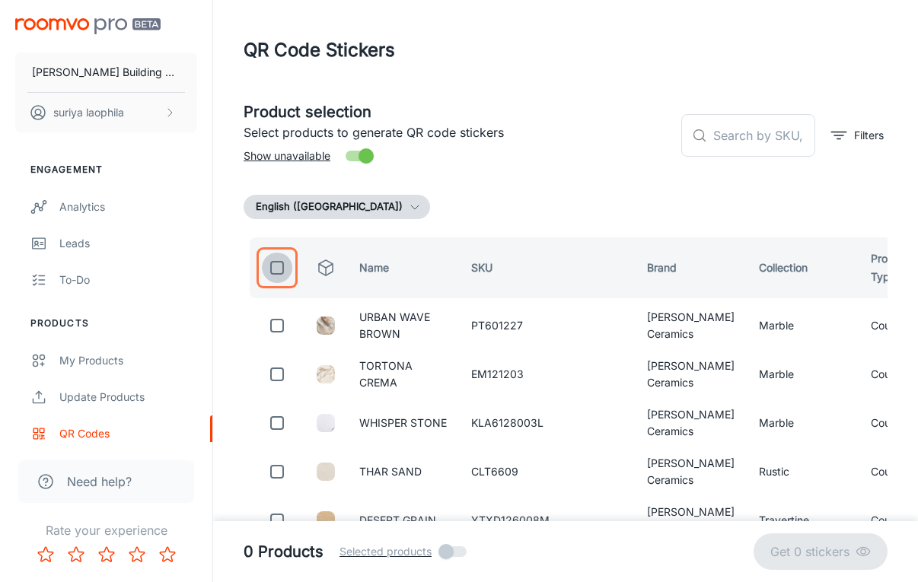
checkbox input "true"
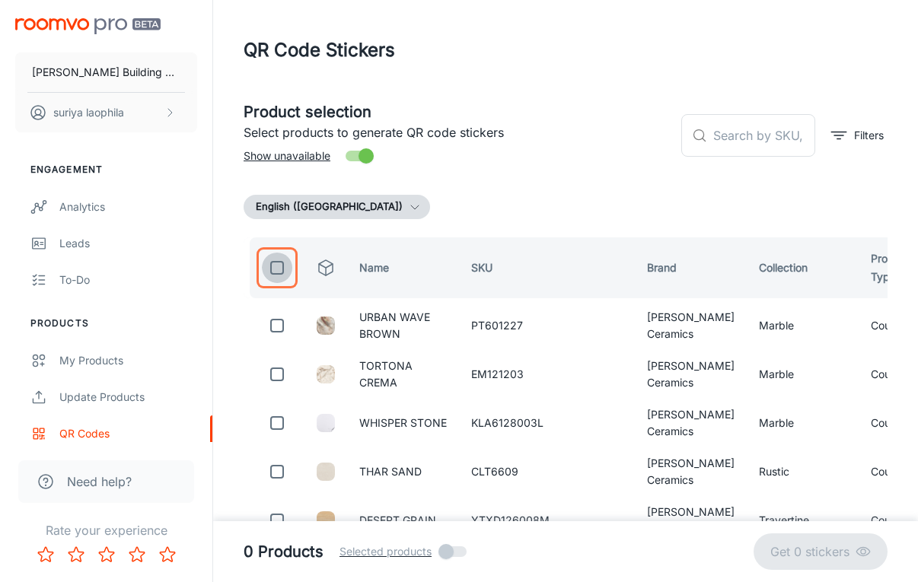
checkbox input "true"
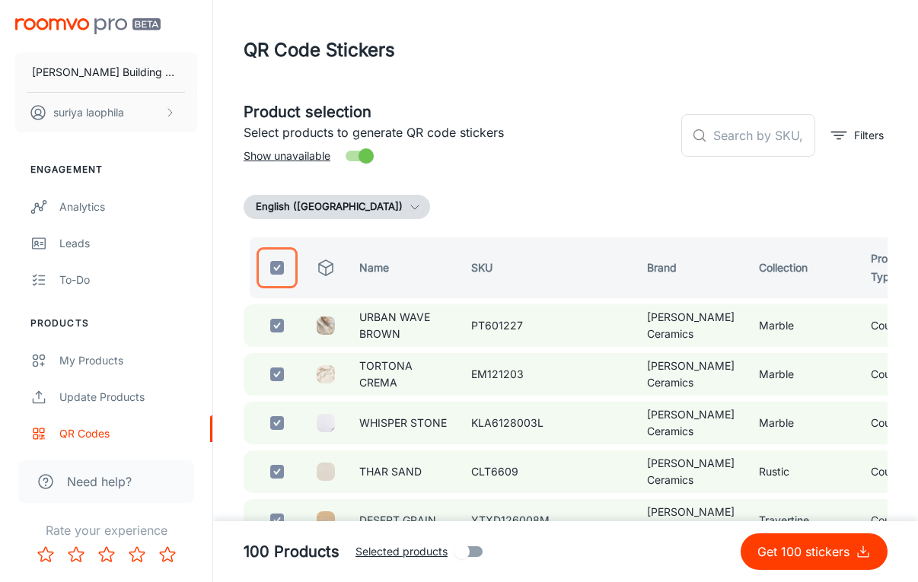
click at [276, 270] on input "checkbox" at bounding box center [277, 268] width 30 height 30
checkbox input "false"
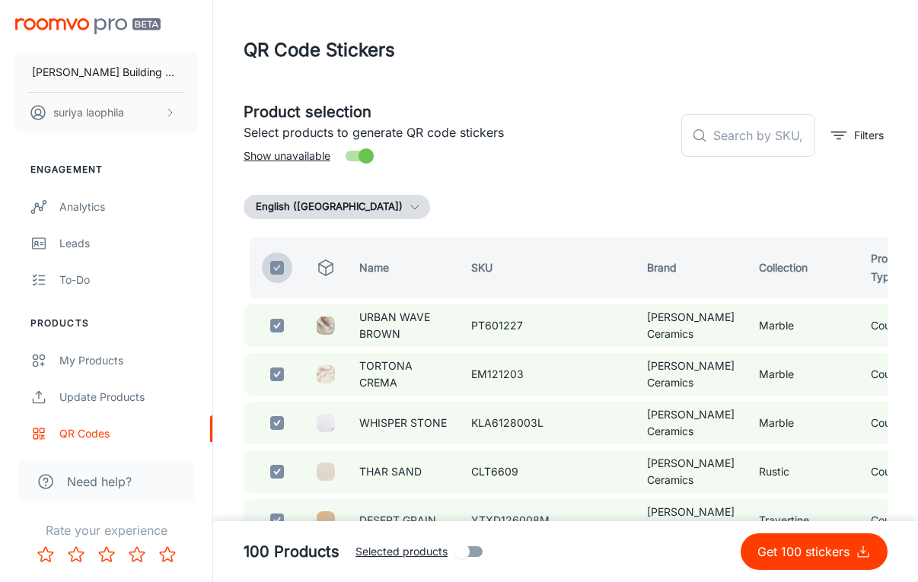
checkbox input "false"
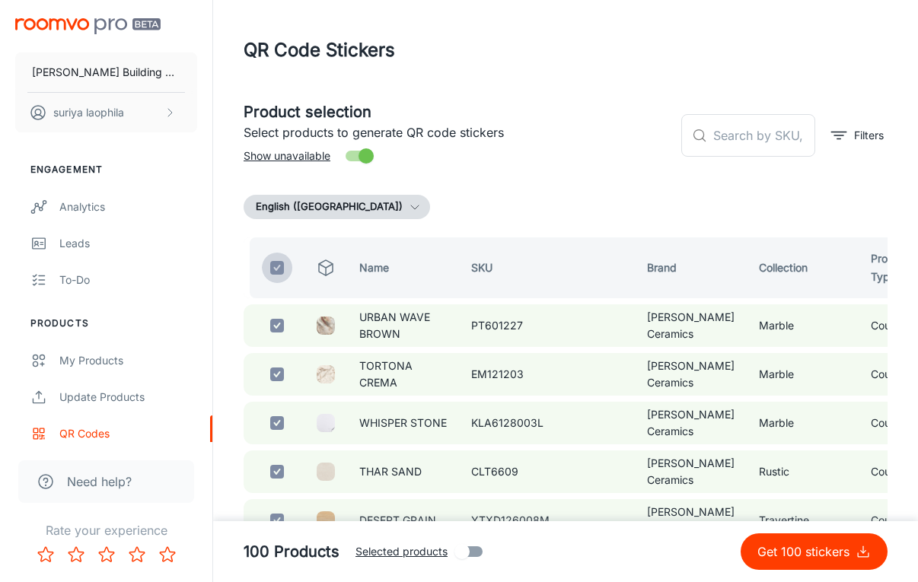
checkbox input "false"
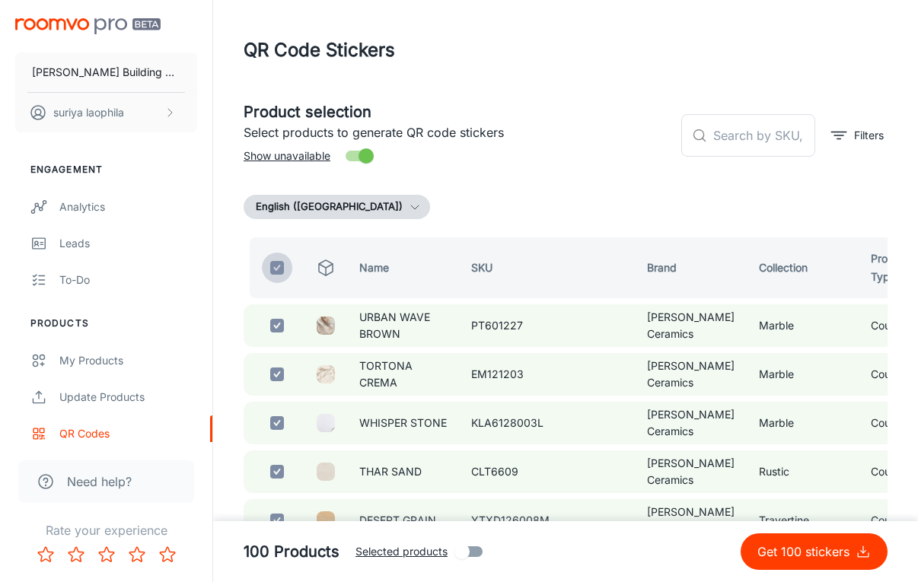
checkbox input "false"
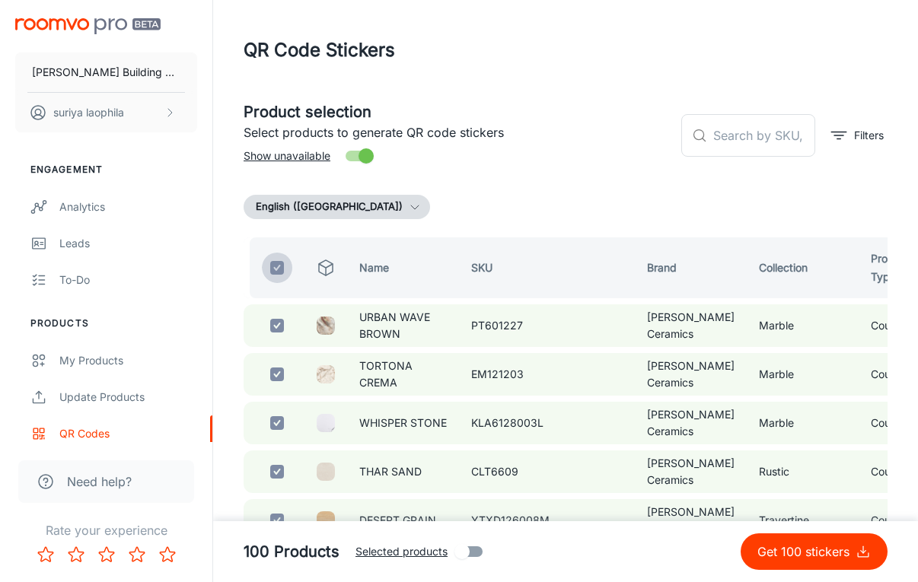
checkbox input "false"
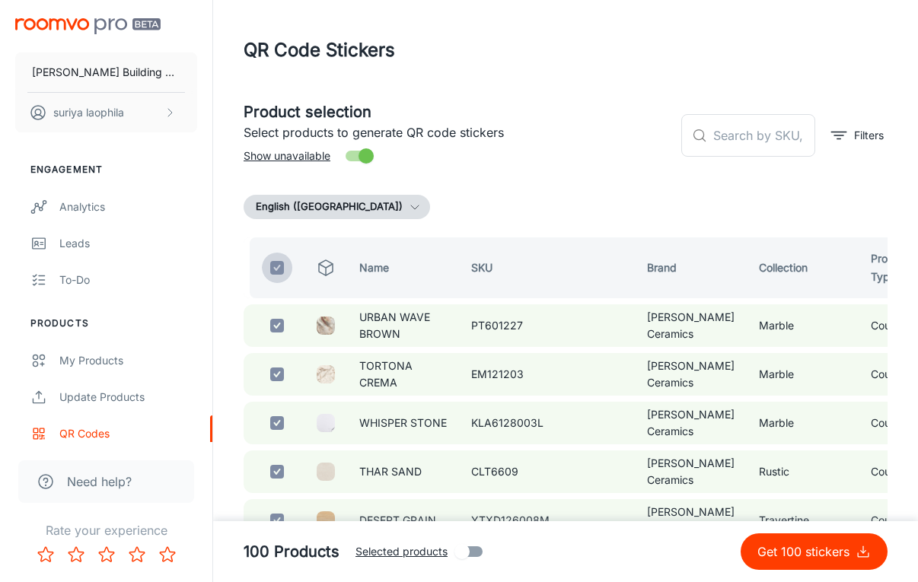
checkbox input "false"
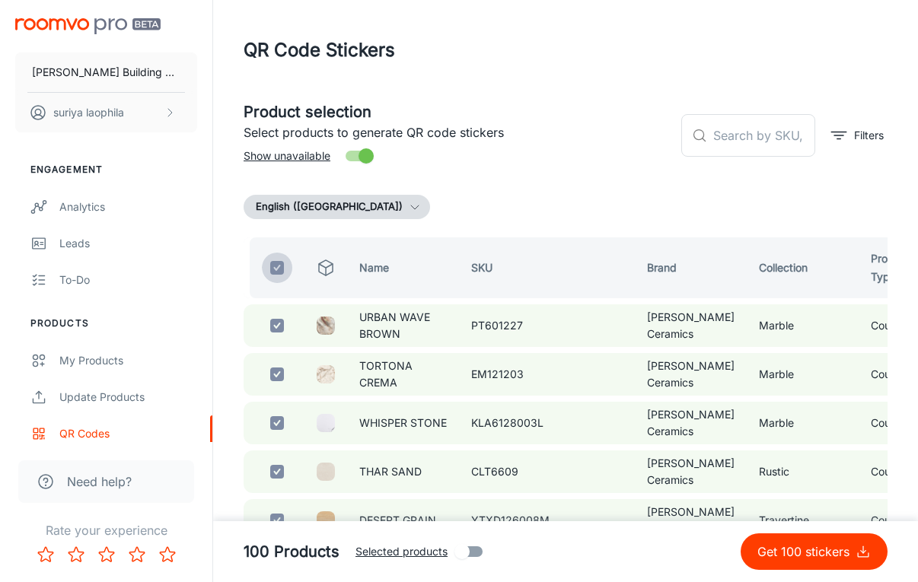
checkbox input "false"
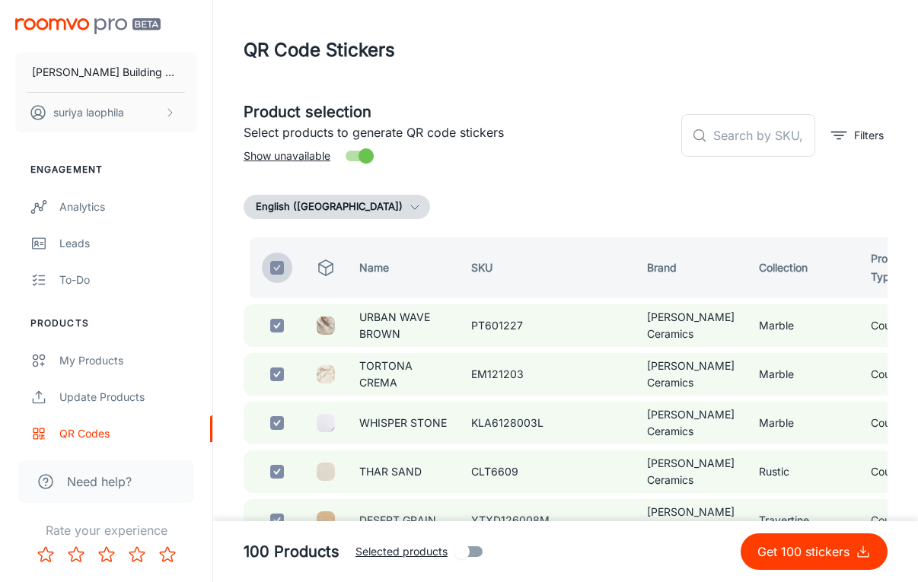
checkbox input "false"
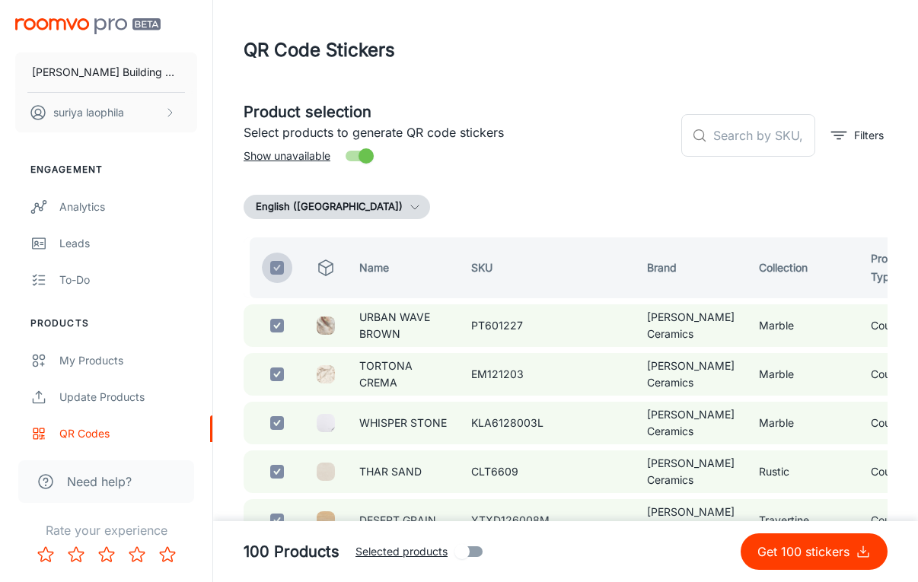
checkbox input "false"
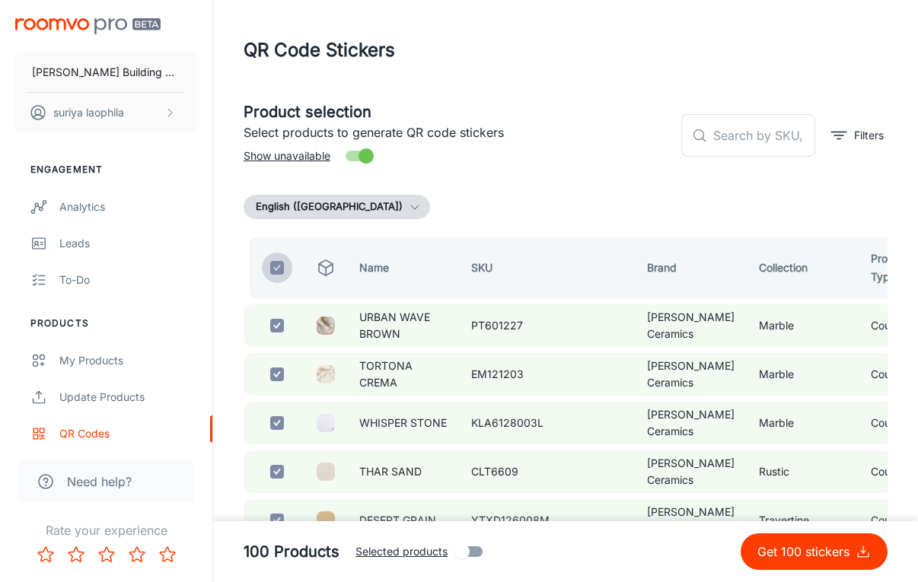
checkbox input "false"
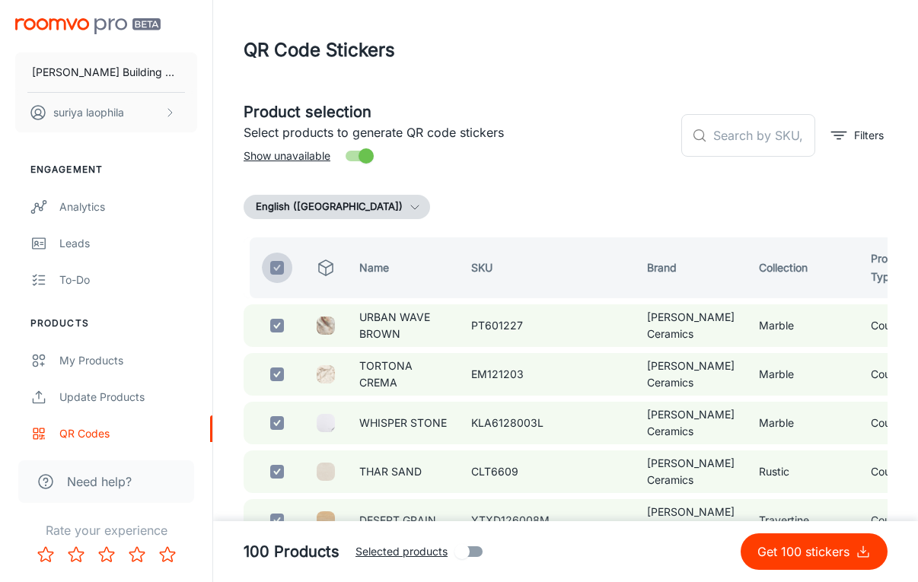
checkbox input "false"
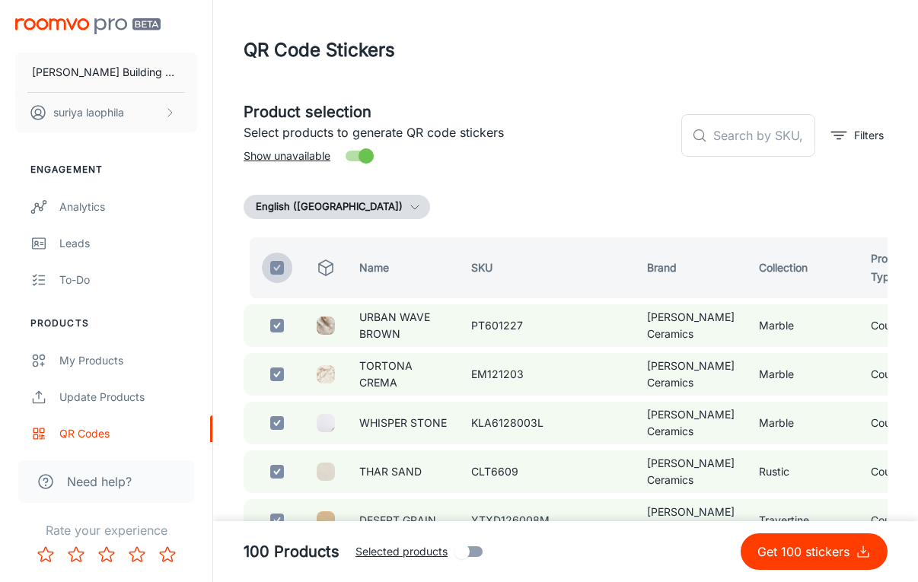
checkbox input "false"
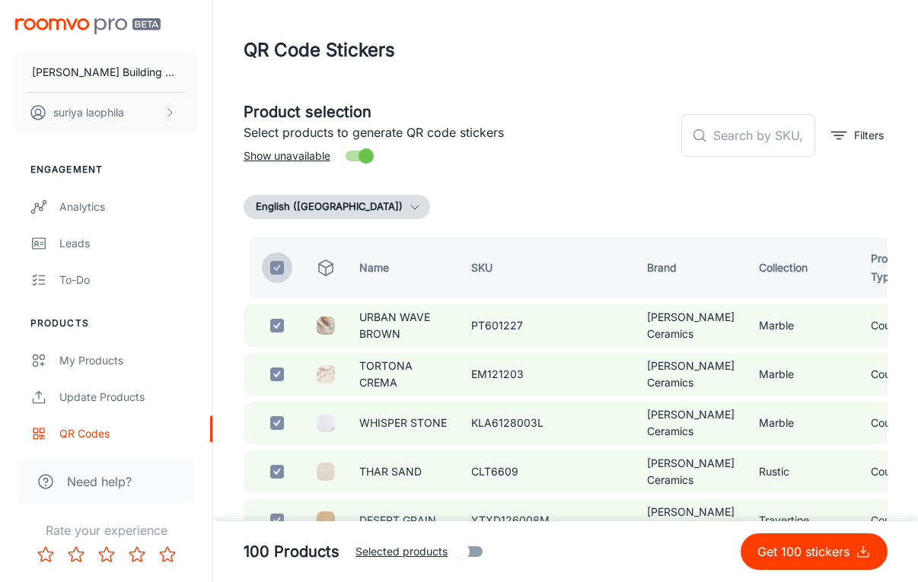
checkbox input "false"
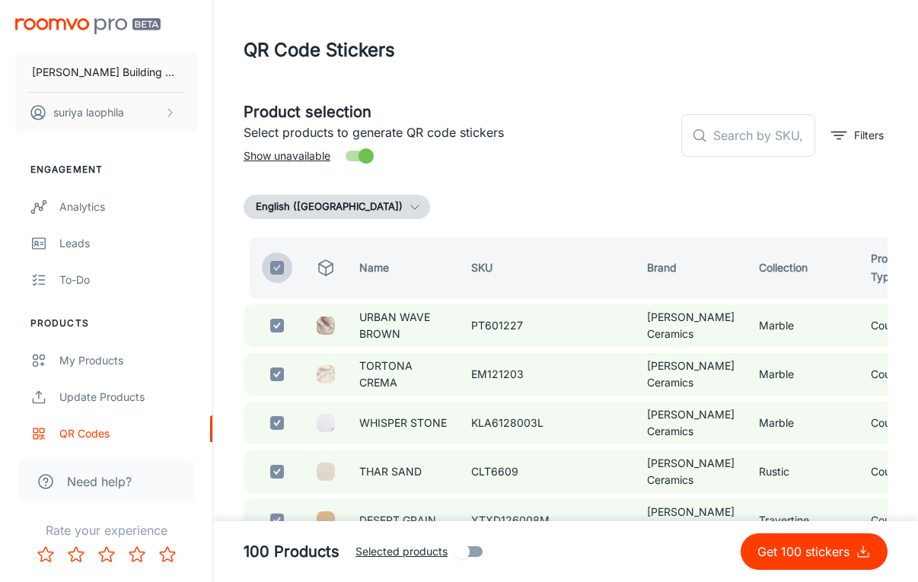
checkbox input "false"
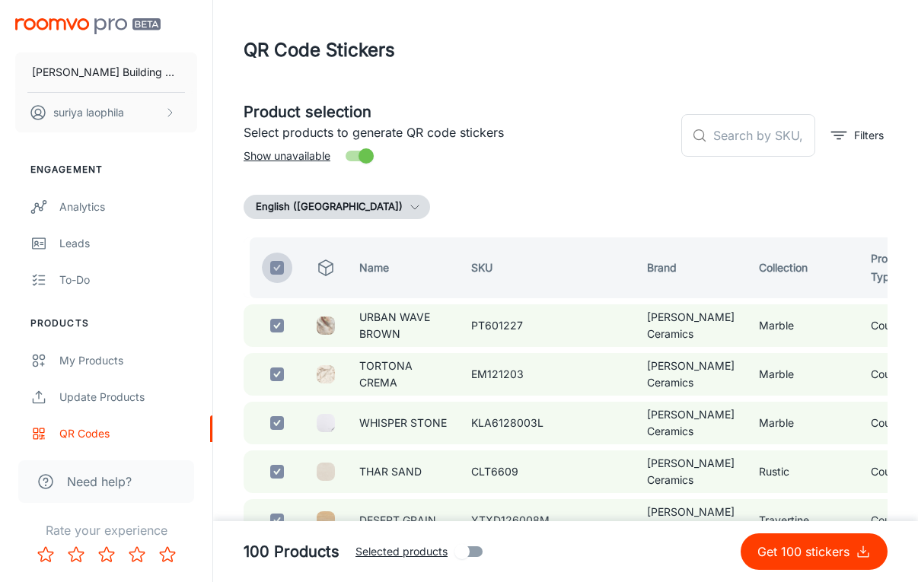
checkbox input "false"
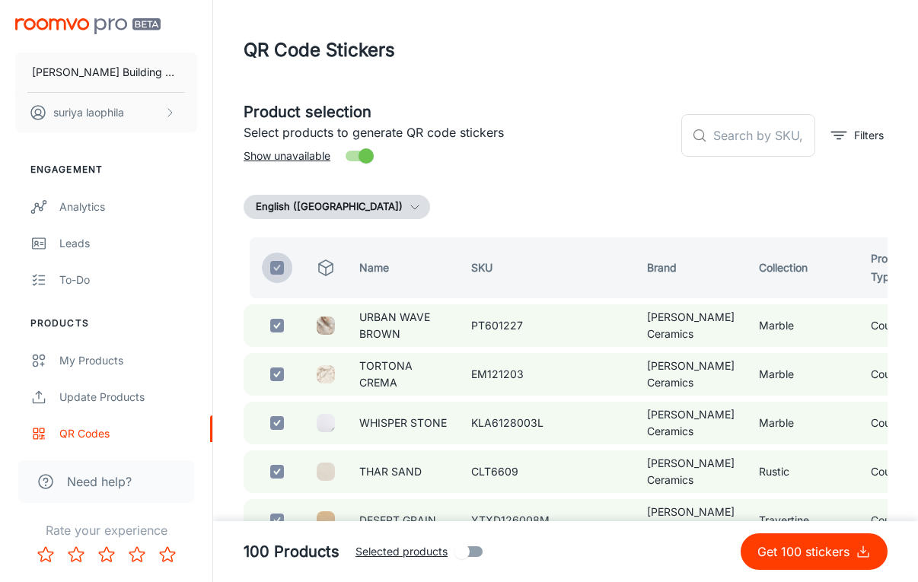
checkbox input "false"
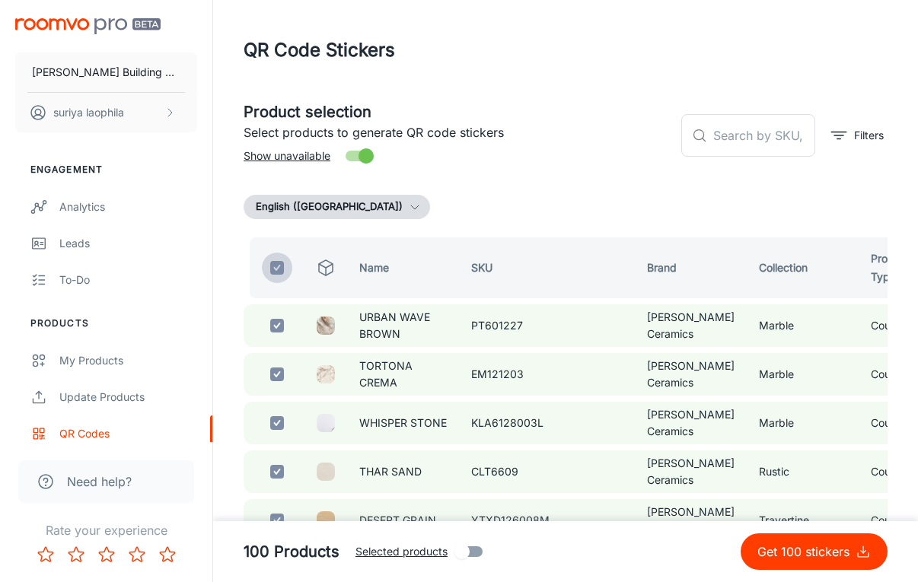
checkbox input "false"
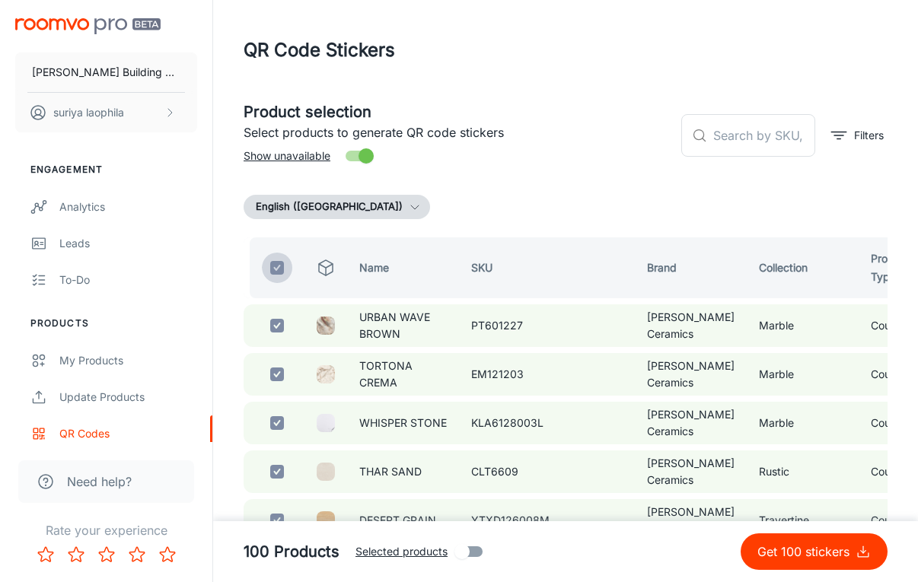
checkbox input "false"
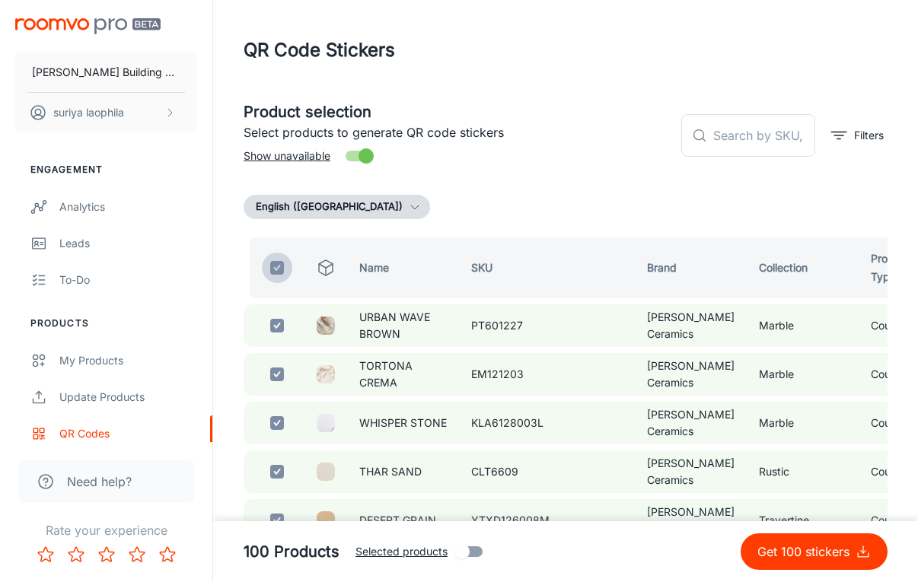
checkbox input "false"
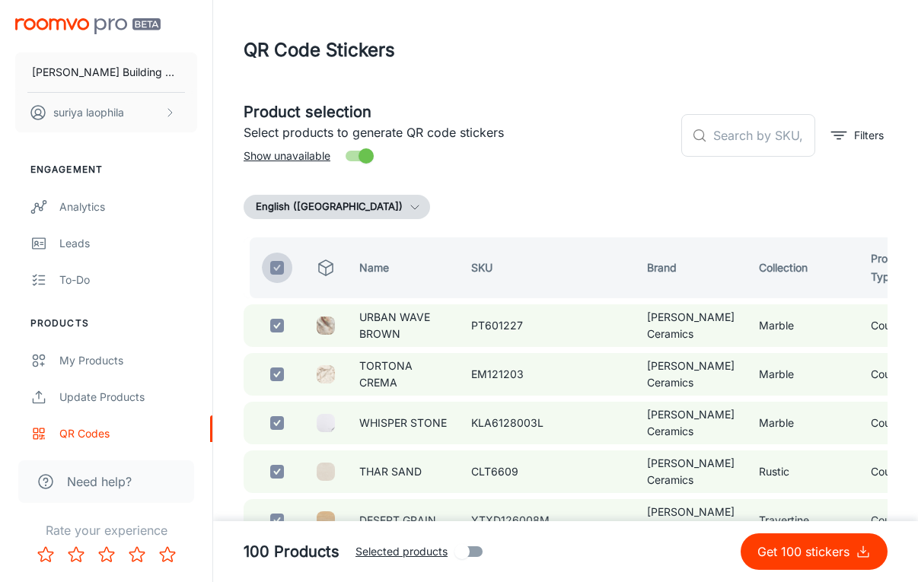
checkbox input "false"
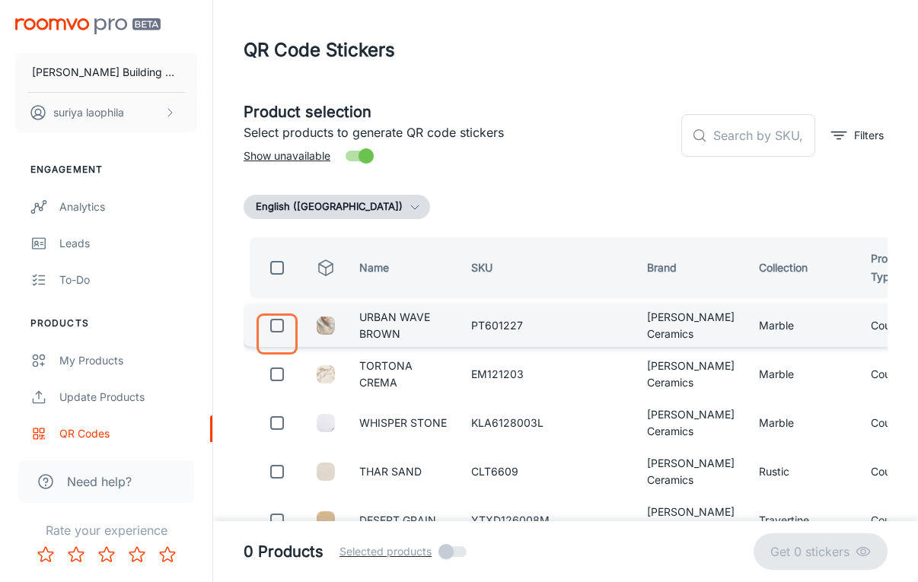
click at [272, 334] on input "checkbox" at bounding box center [277, 326] width 30 height 30
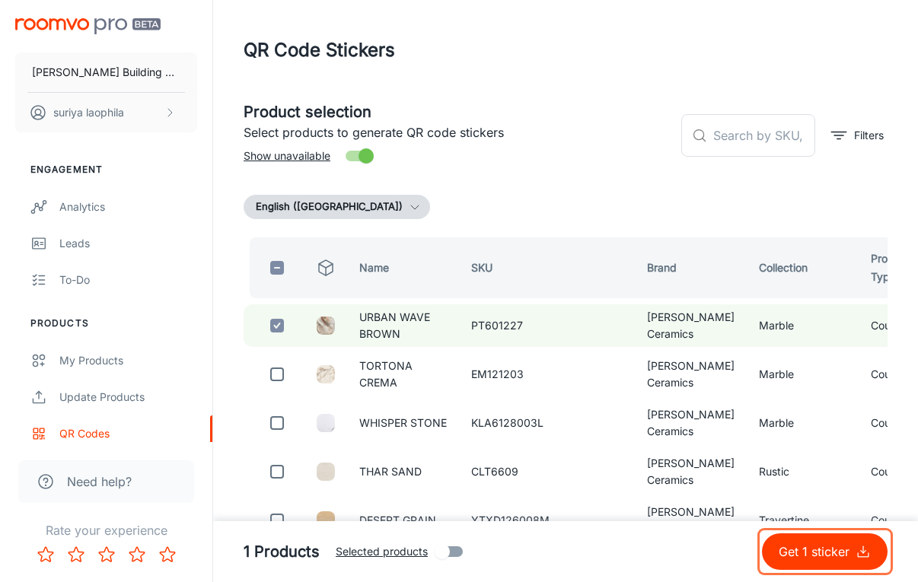
click at [853, 550] on p "Get 1 sticker" at bounding box center [817, 552] width 77 height 18
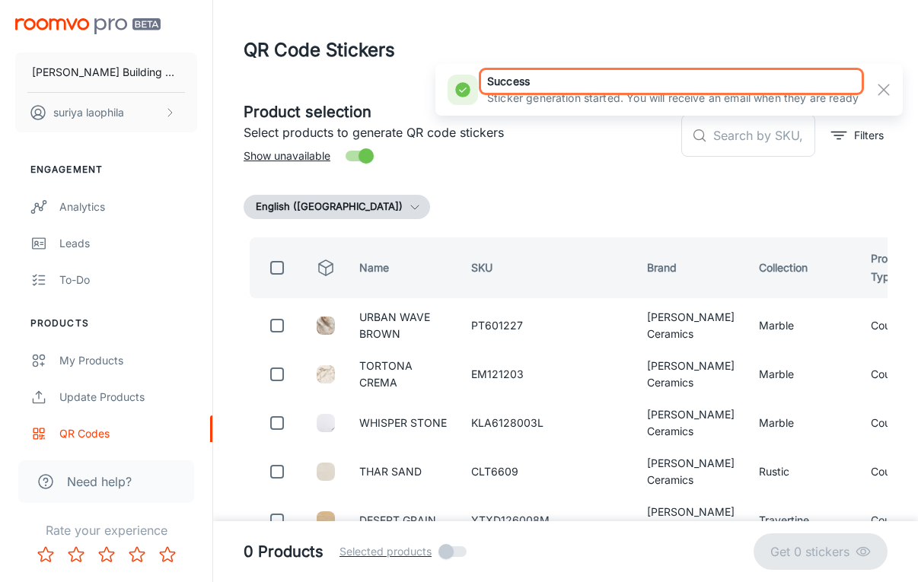
click at [811, 82] on h6 "success" at bounding box center [673, 81] width 372 height 17
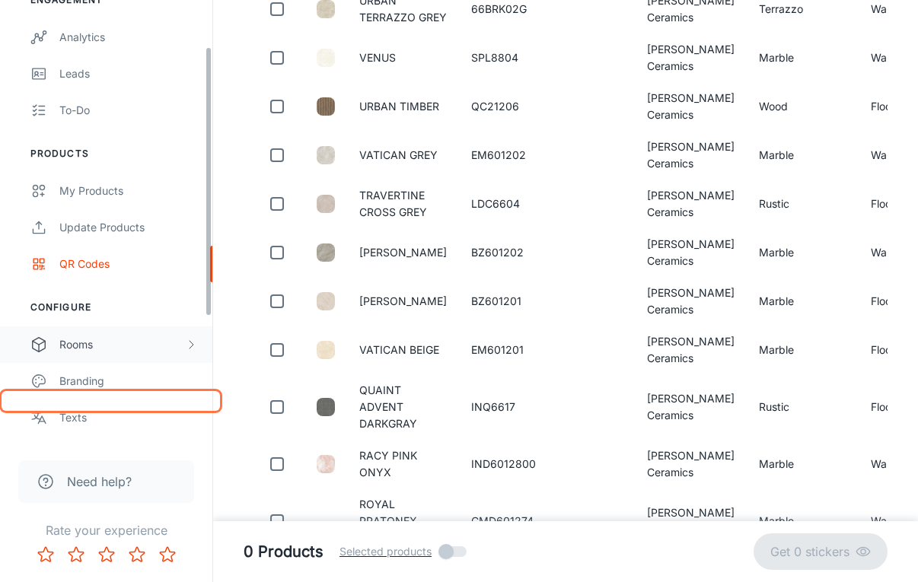
scroll to position [281, 0]
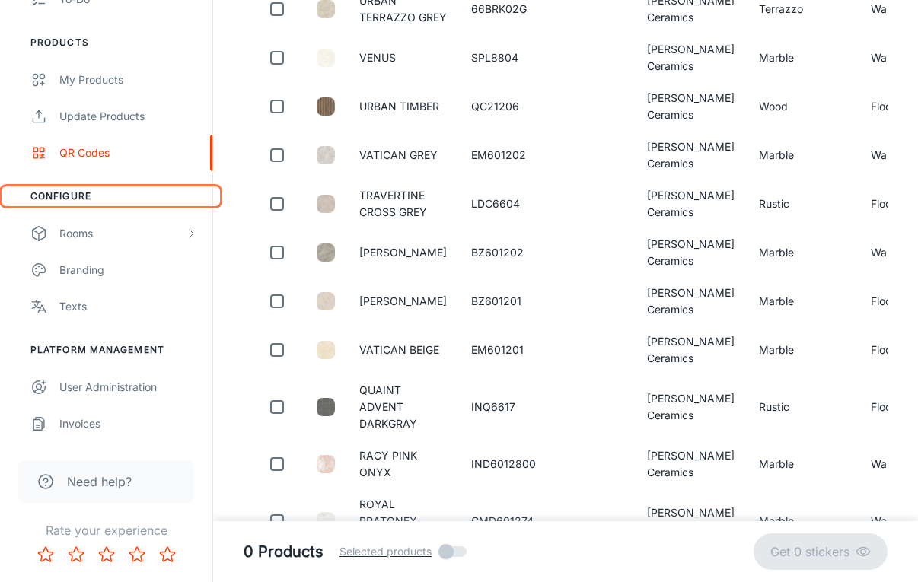
click at [69, 194] on li "Configure" at bounding box center [106, 197] width 212 height 14
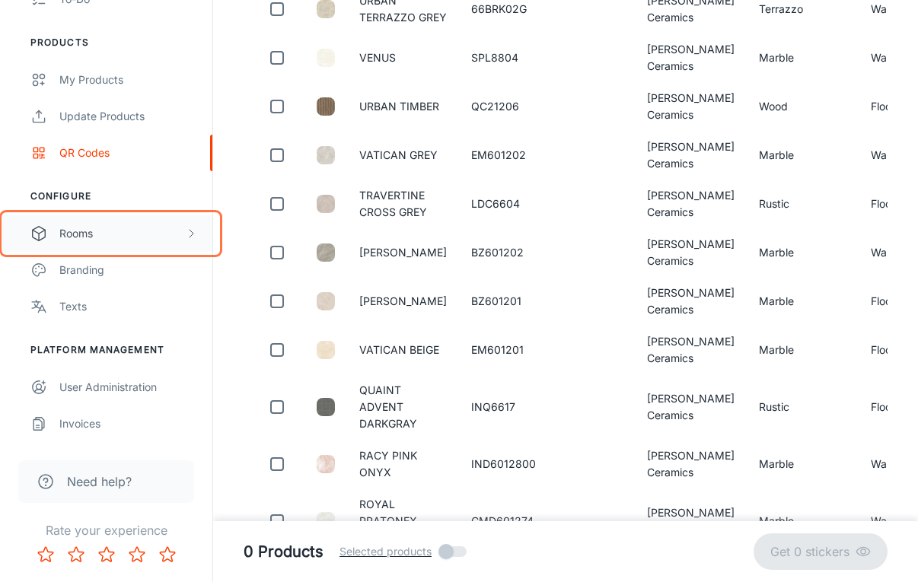
click at [196, 235] on icon "scrollable content" at bounding box center [191, 234] width 12 height 12
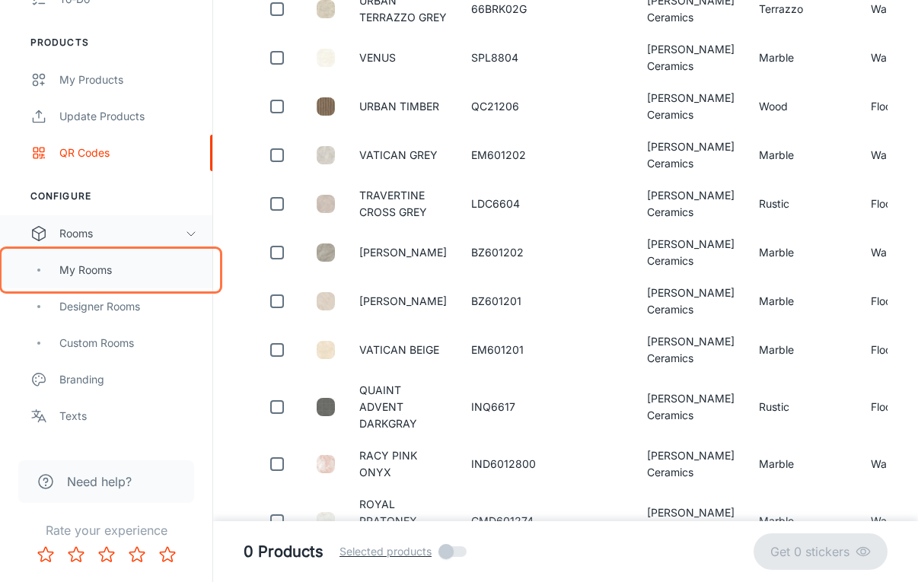
click at [100, 274] on div "My Rooms" at bounding box center [128, 270] width 138 height 17
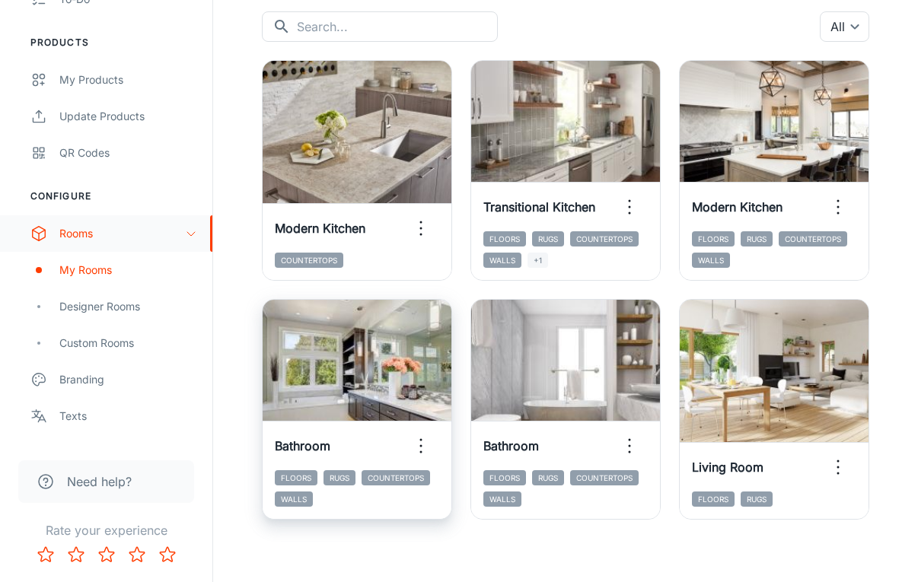
scroll to position [174, 0]
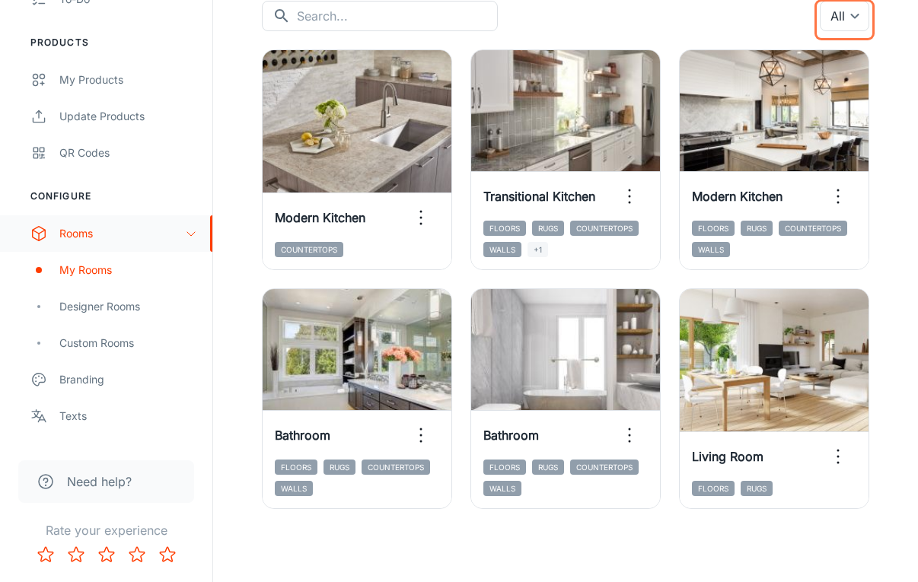
click at [351, 551] on div "My Rooms Add a folder Add Rooms Need help? View Instructions ​ ​ All ​ View in …" at bounding box center [565, 204] width 705 height 757
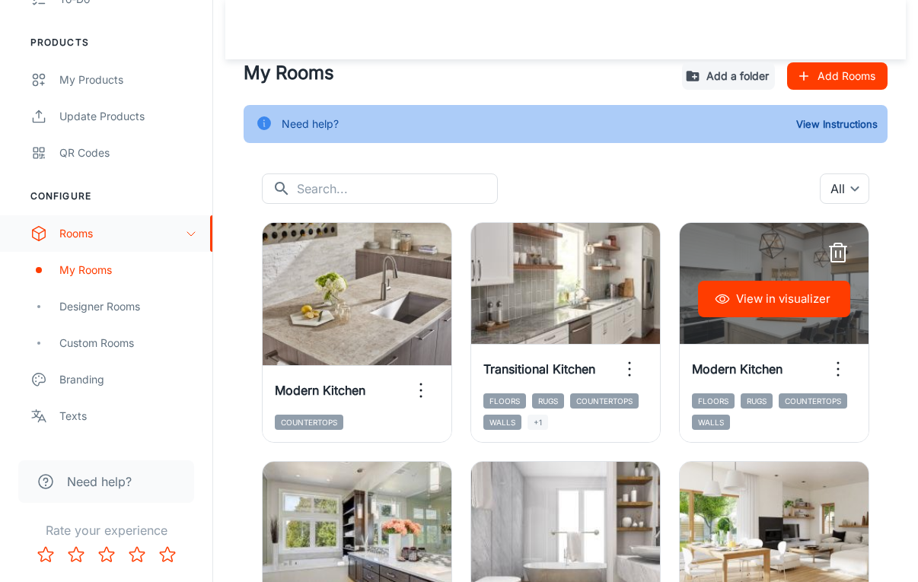
scroll to position [0, 0]
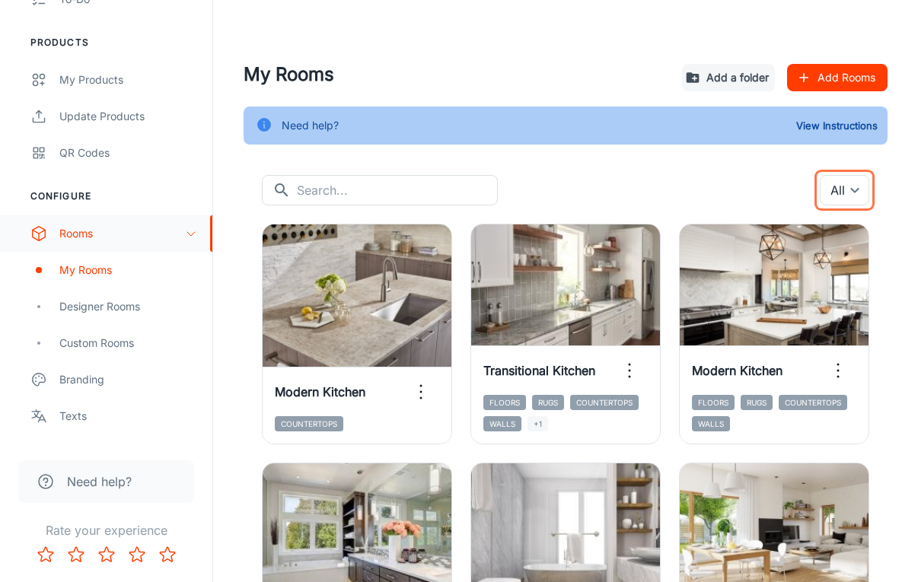
click at [228, 107] on div "My Rooms Add a folder Add Rooms Need help? View Instructions ​ ​ All ​ View in …" at bounding box center [565, 372] width 681 height 623
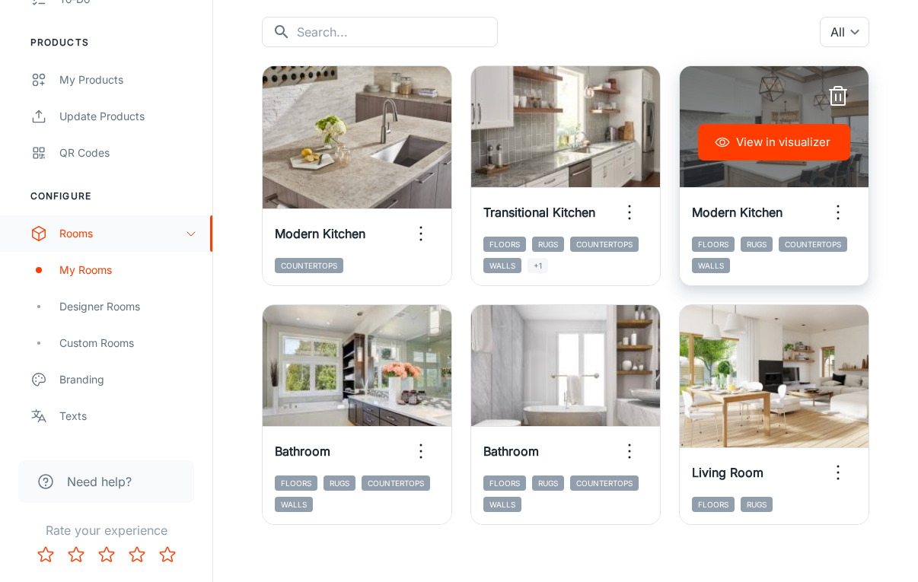
scroll to position [174, 0]
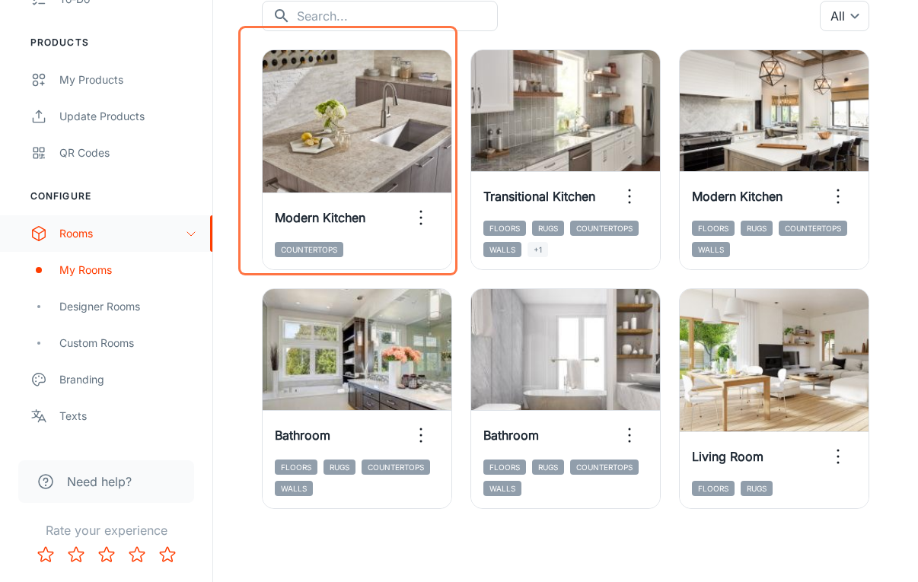
click at [251, 208] on div "View in visualizer Modern Kitchen Countertops" at bounding box center [348, 150] width 209 height 239
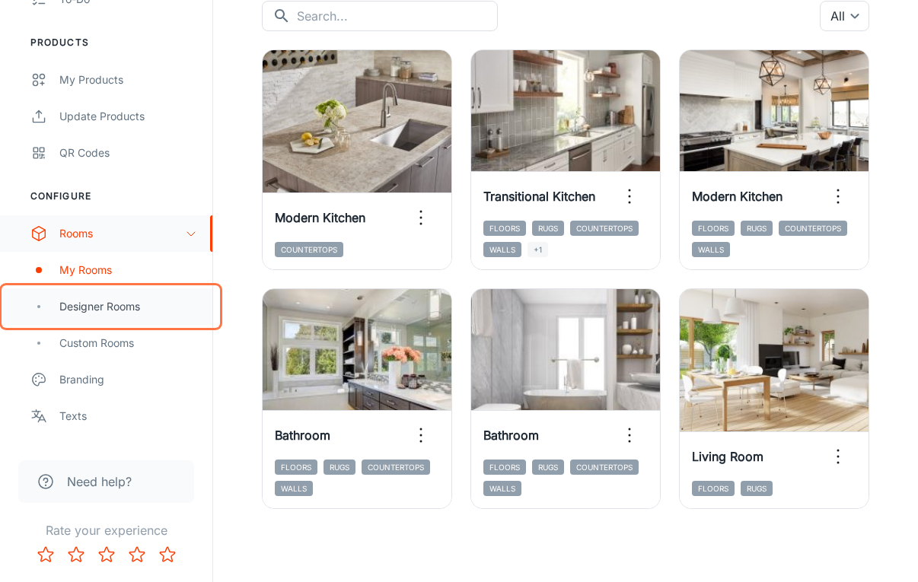
click at [113, 309] on div "Designer Rooms" at bounding box center [128, 306] width 138 height 17
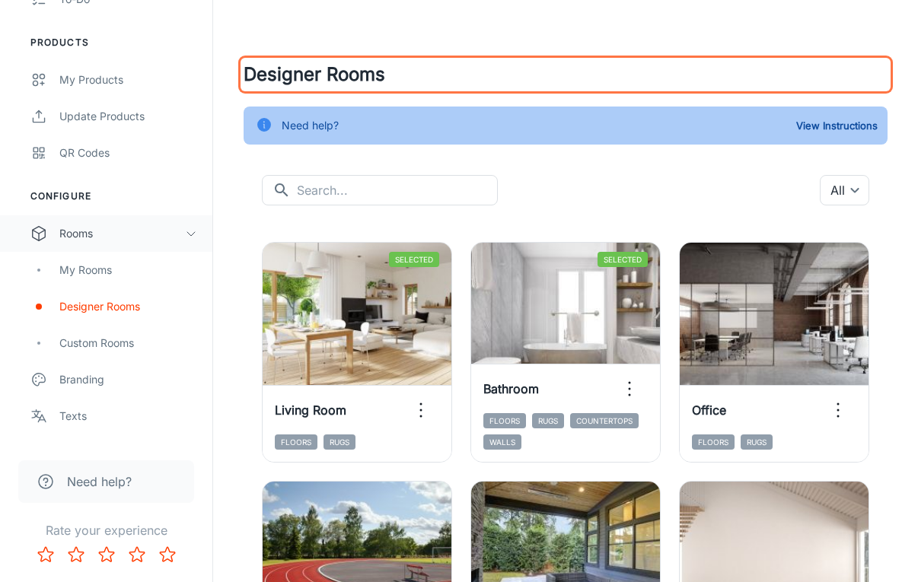
click at [388, 76] on h4 "Designer Rooms" at bounding box center [566, 74] width 644 height 27
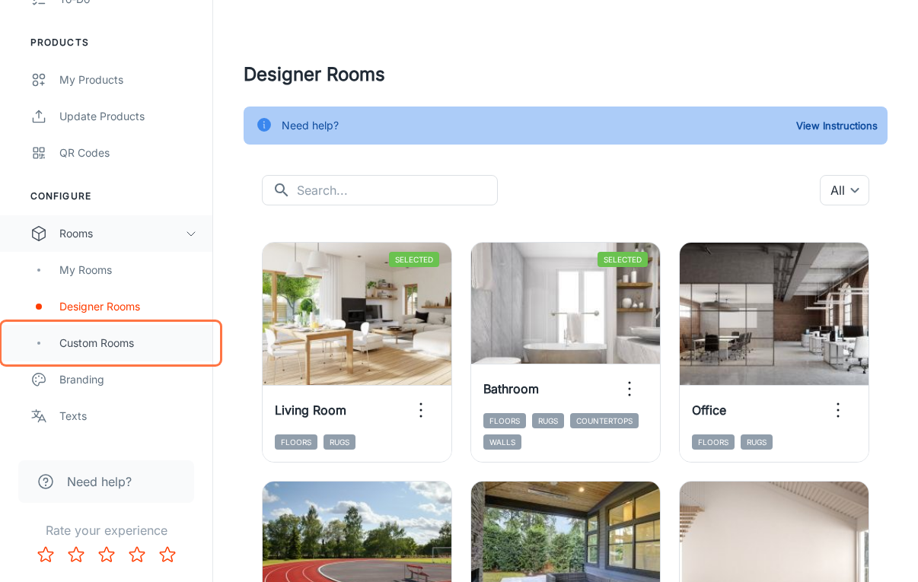
click at [49, 353] on div "Custom Rooms" at bounding box center [106, 343] width 212 height 37
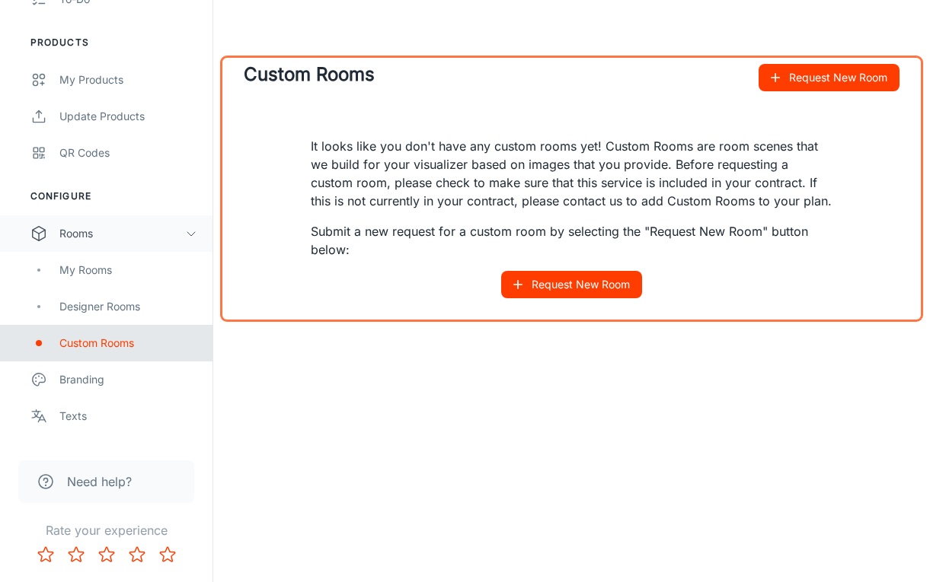
click at [438, 104] on div "Custom Rooms Request New Room It looks like you don't have any custom rooms yet…" at bounding box center [571, 189] width 692 height 256
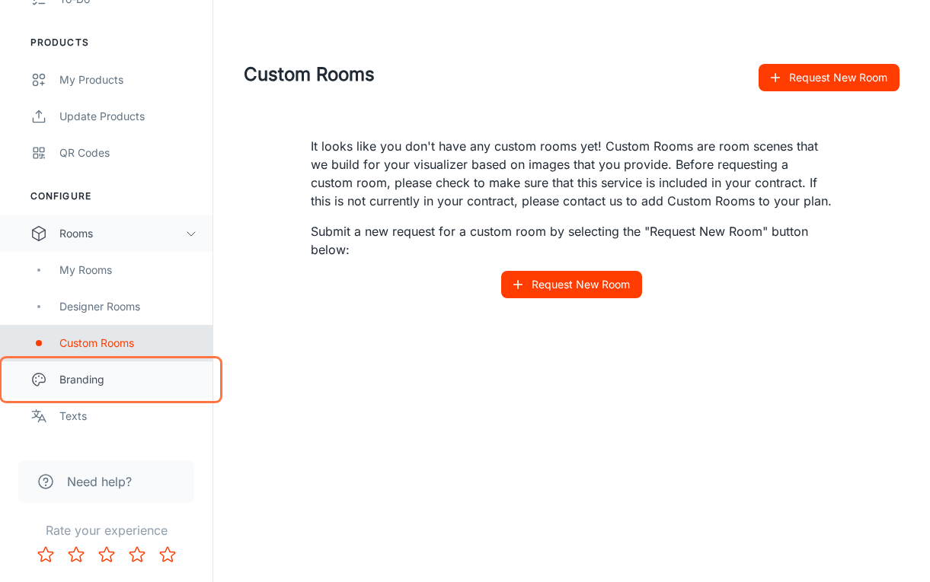
click at [81, 387] on div "Branding" at bounding box center [128, 380] width 138 height 17
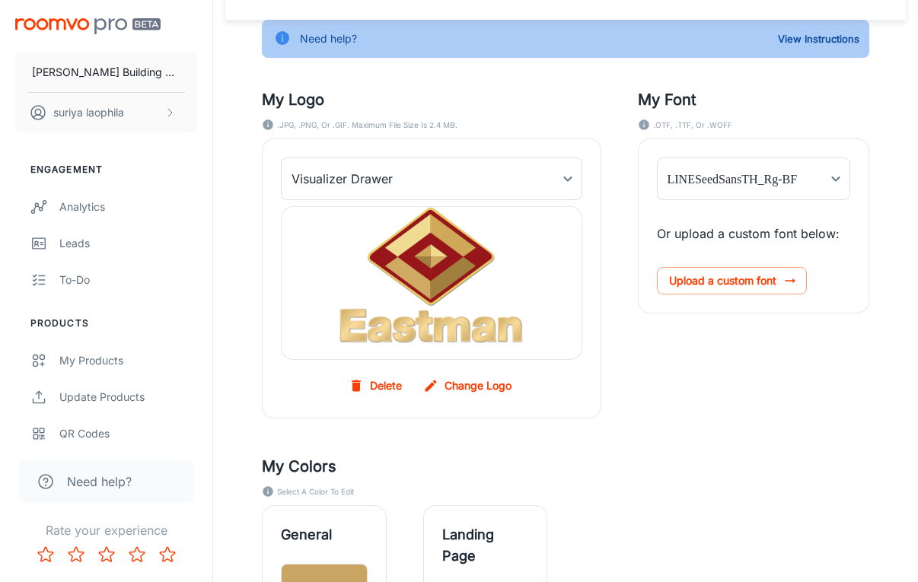
scroll to position [79, 0]
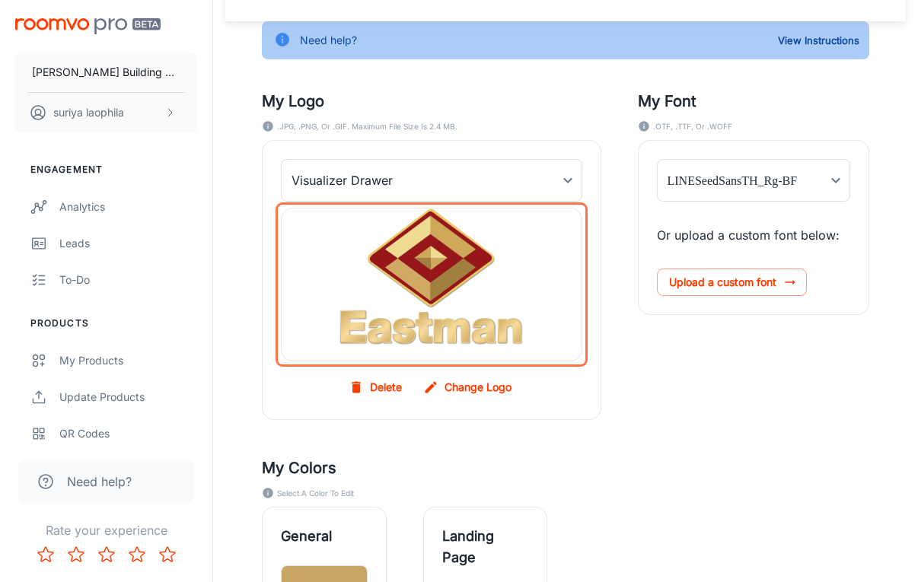
click at [311, 244] on div at bounding box center [432, 285] width 302 height 154
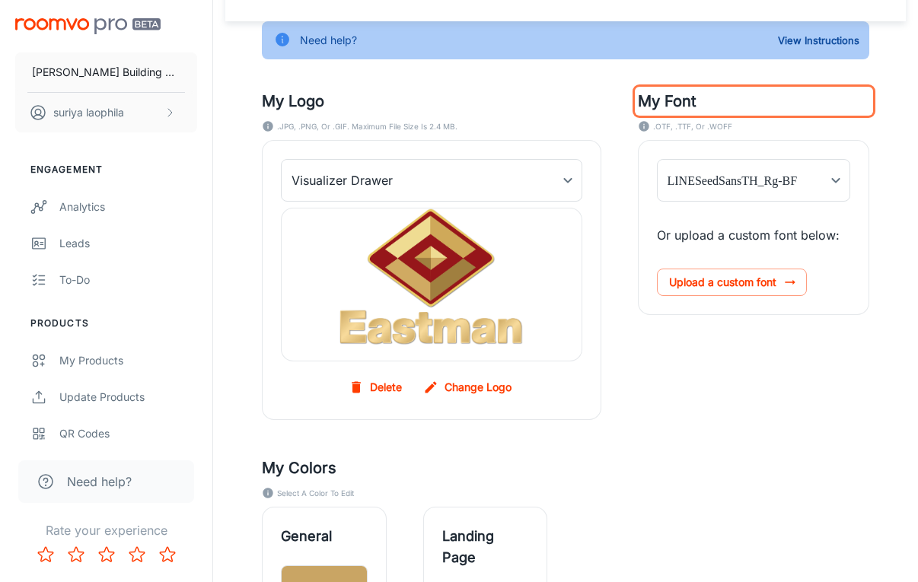
click at [719, 108] on h5 "My Font" at bounding box center [754, 101] width 232 height 23
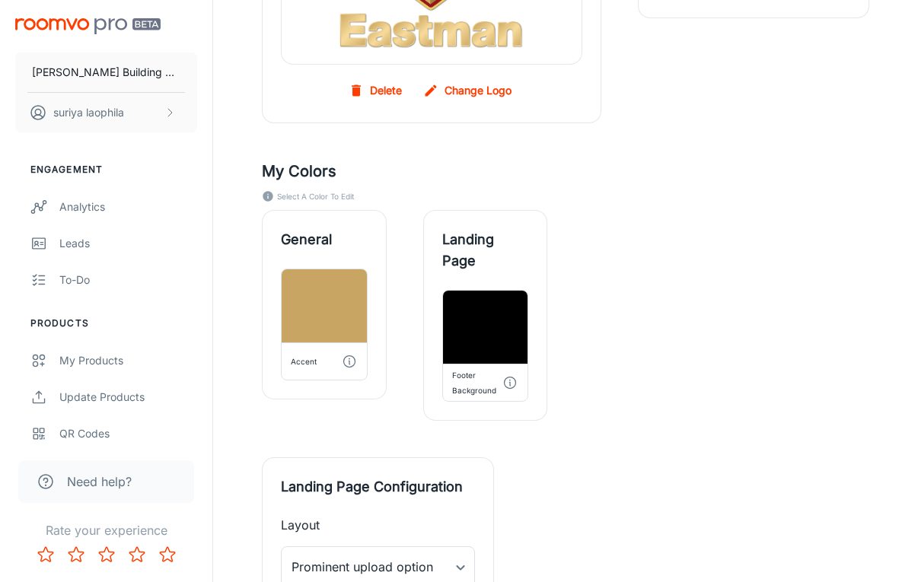
scroll to position [384, 0]
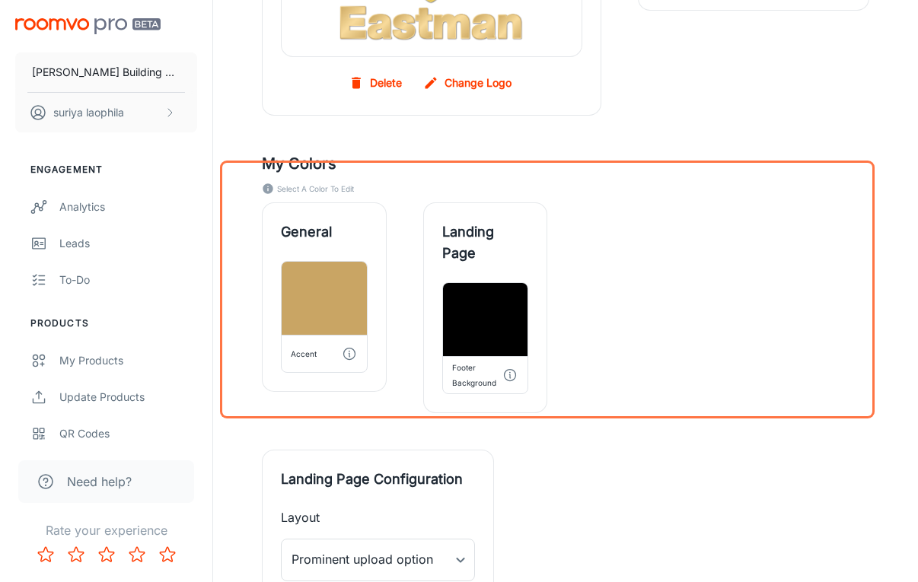
click at [646, 280] on div "General Accent Landing Page Footer Background" at bounding box center [547, 289] width 644 height 247
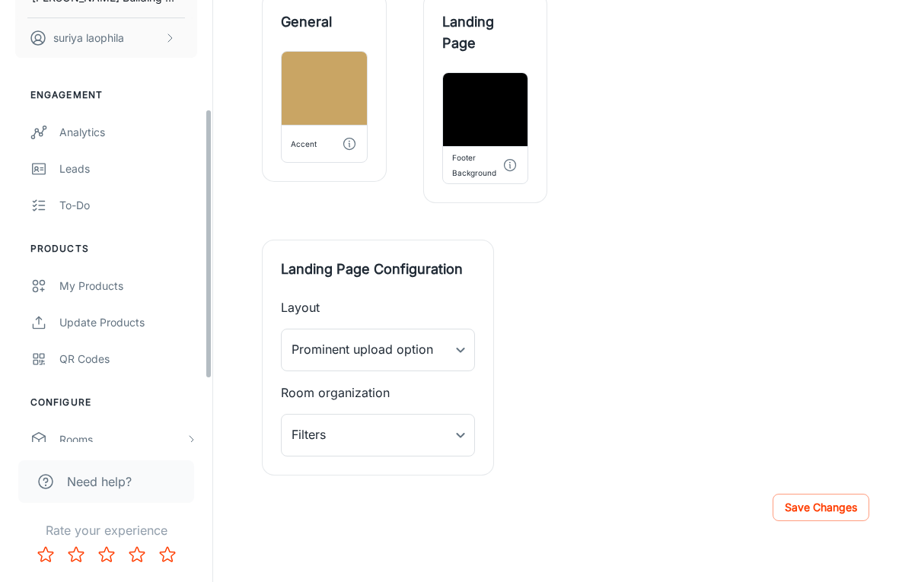
scroll to position [281, 0]
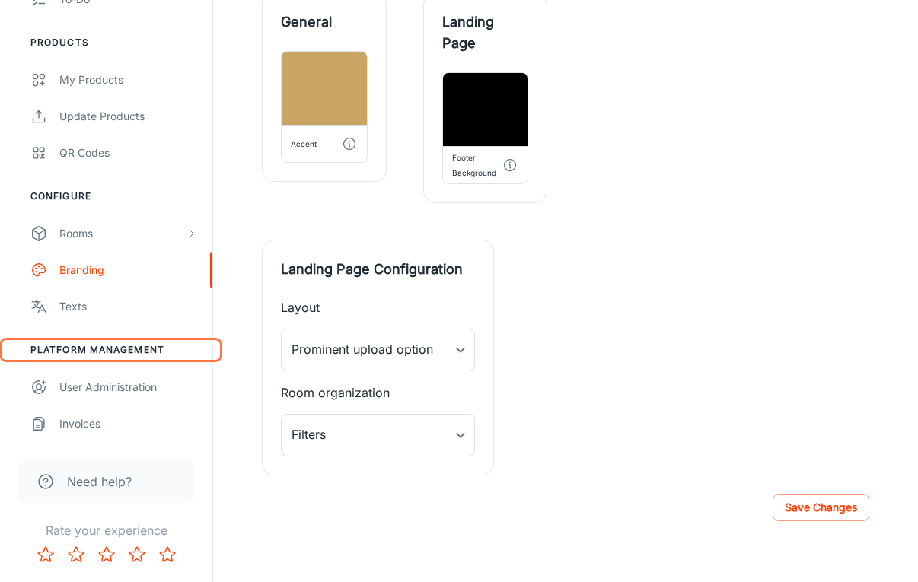
click at [105, 354] on li "Platform Management" at bounding box center [106, 350] width 212 height 14
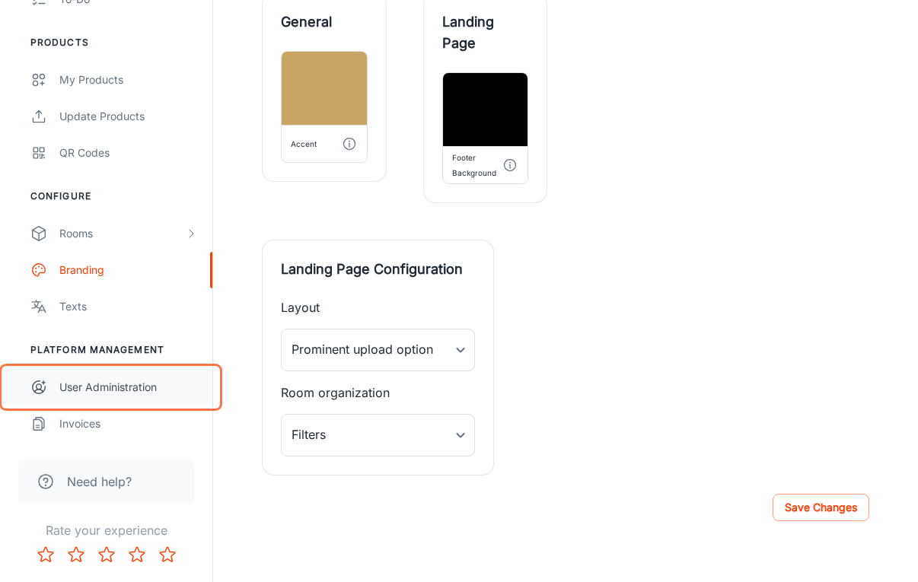
click at [71, 397] on link "User Administration" at bounding box center [106, 387] width 212 height 37
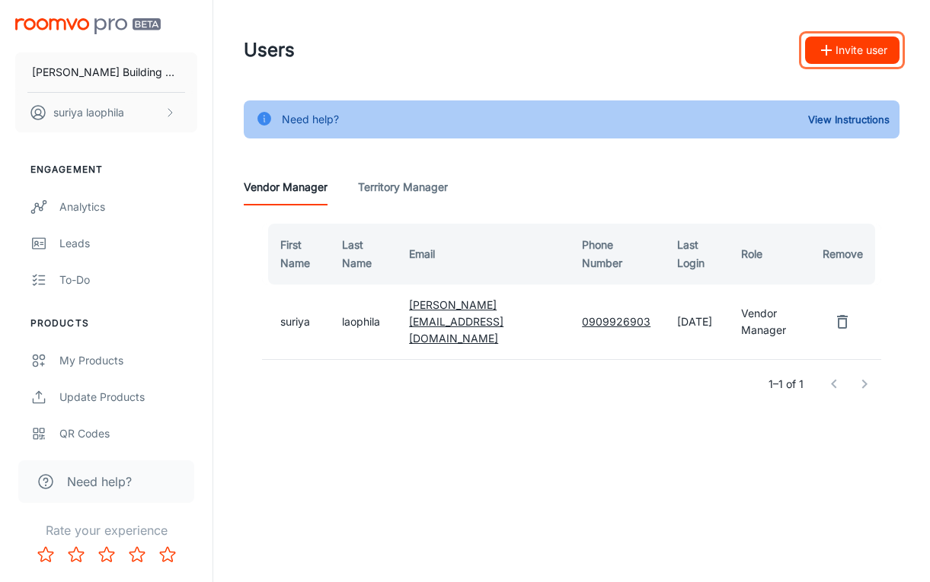
click at [863, 54] on button "Invite user" at bounding box center [852, 50] width 94 height 27
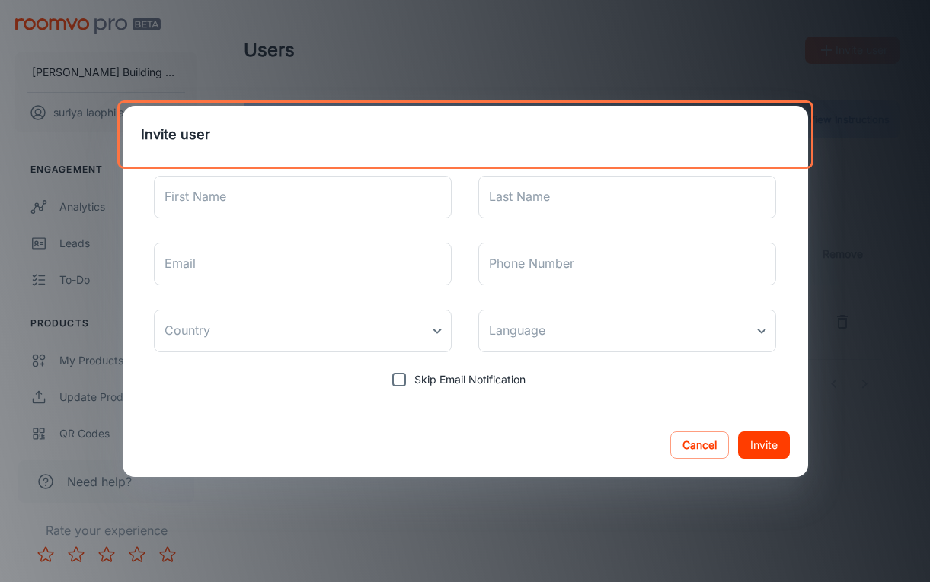
click at [432, 135] on h2 "Invite user" at bounding box center [465, 135] width 685 height 58
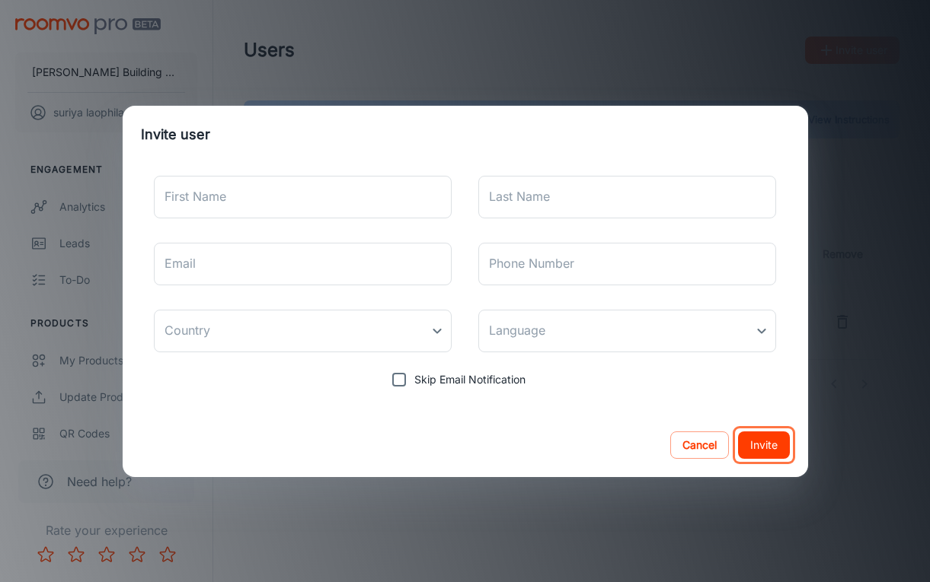
click at [769, 449] on button "Invite" at bounding box center [764, 445] width 52 height 27
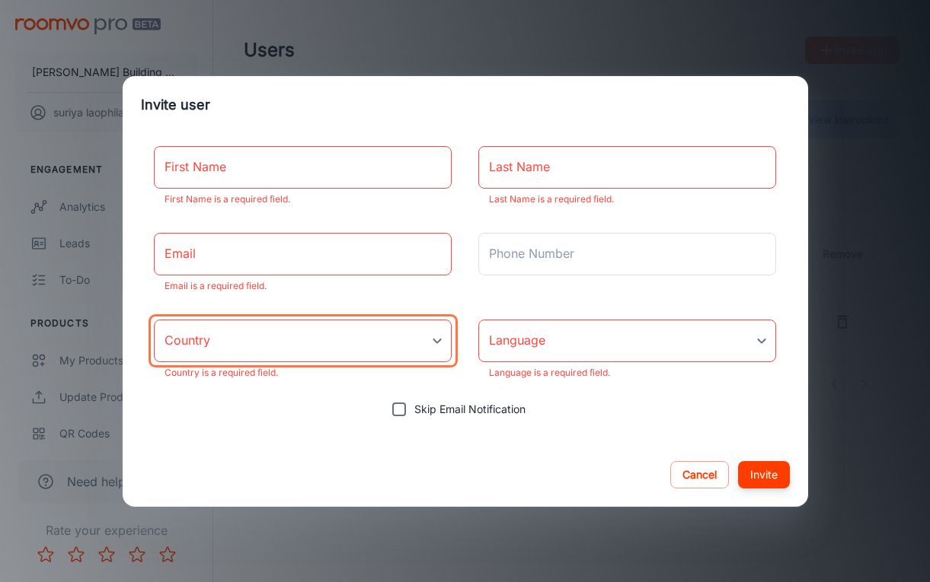
click at [844, 432] on div "Invite user First Name First Name First Name is a required field. Last Name Las…" at bounding box center [465, 291] width 930 height 582
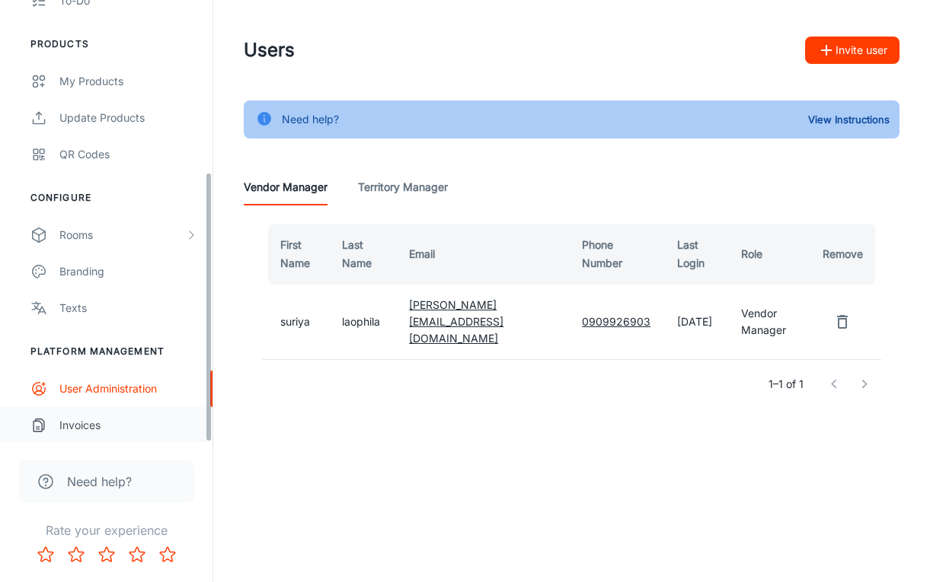
scroll to position [281, 0]
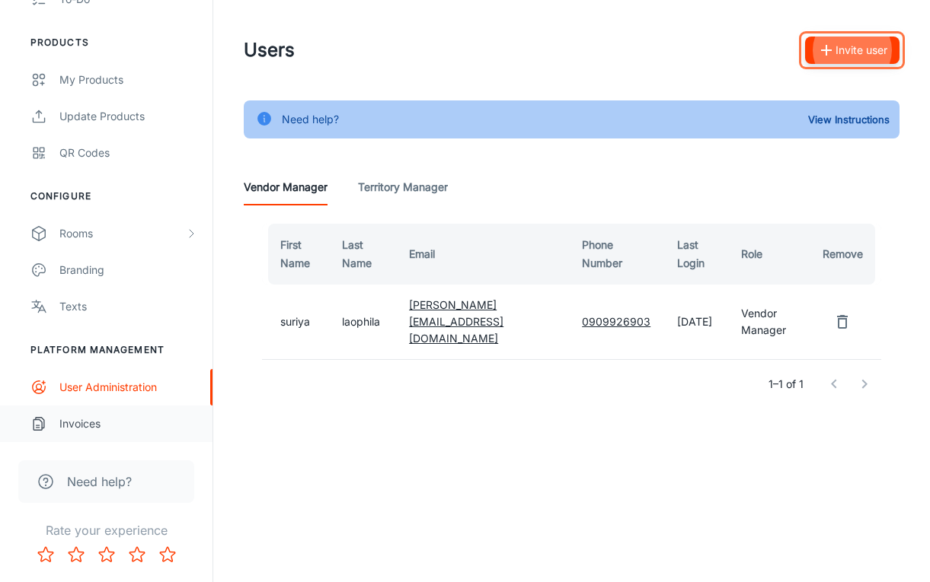
click at [110, 425] on div "Invoices" at bounding box center [128, 424] width 138 height 17
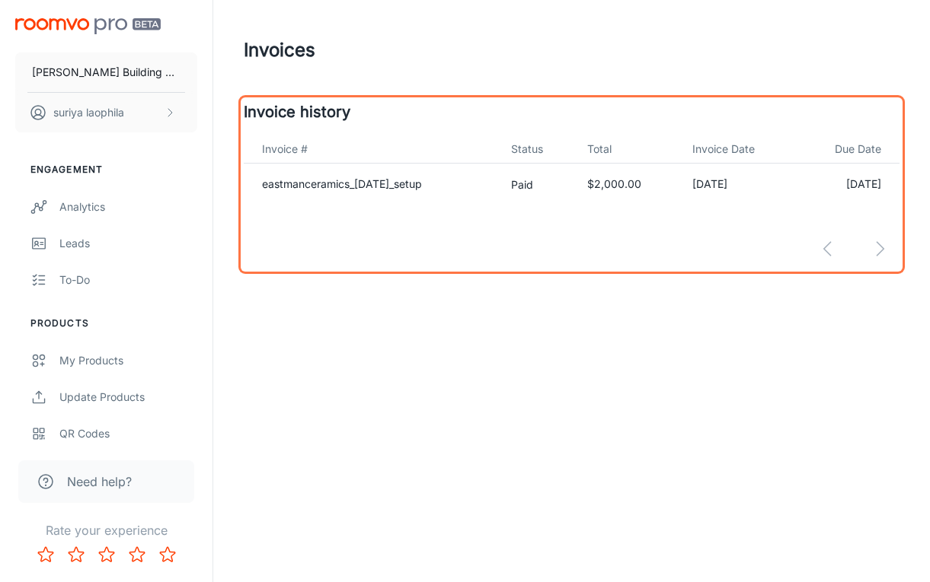
click at [362, 123] on div "Invoice history Invoice # Status Total Invoice Date Due Date eastmanceramics_[D…" at bounding box center [572, 185] width 656 height 168
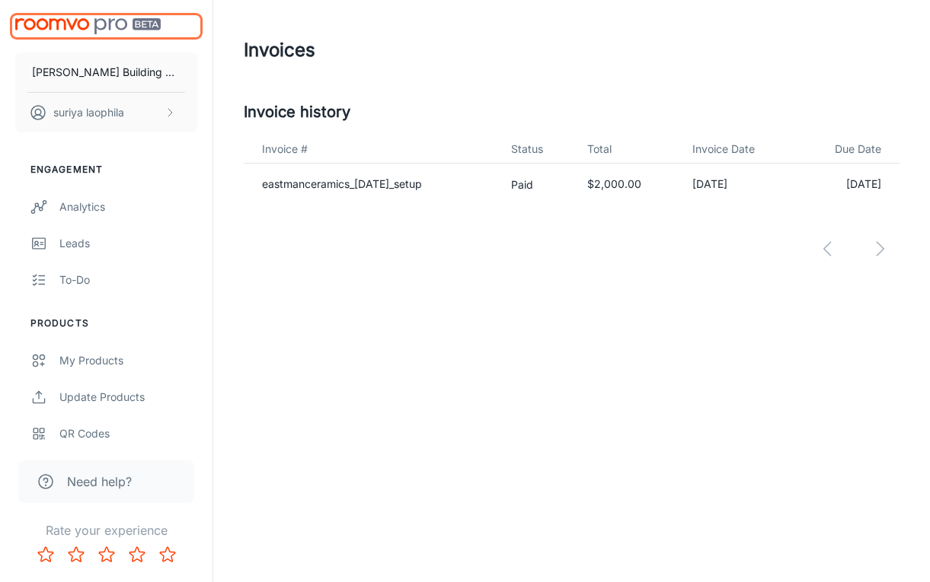
click at [60, 20] on img "scrollable content" at bounding box center [87, 26] width 145 height 16
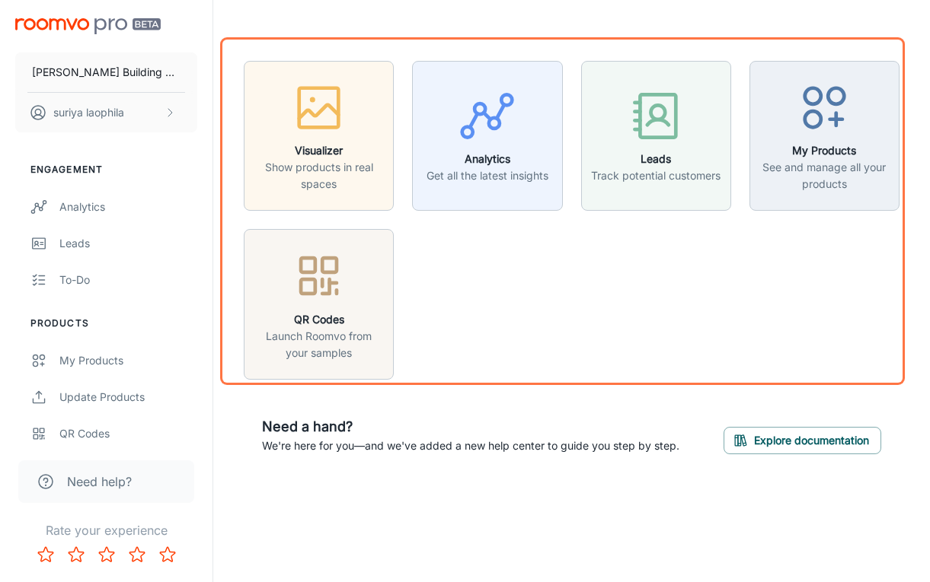
click at [803, 288] on div "Visualizer Show products in real spaces Analytics Get all the latest insights L…" at bounding box center [562, 211] width 674 height 337
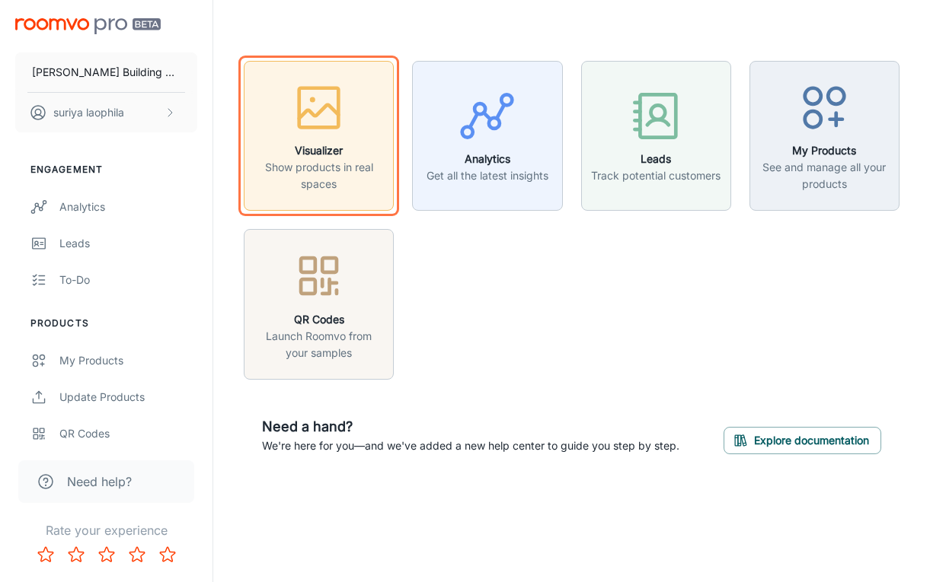
click at [355, 188] on p "Show products in real spaces" at bounding box center [319, 176] width 130 height 34
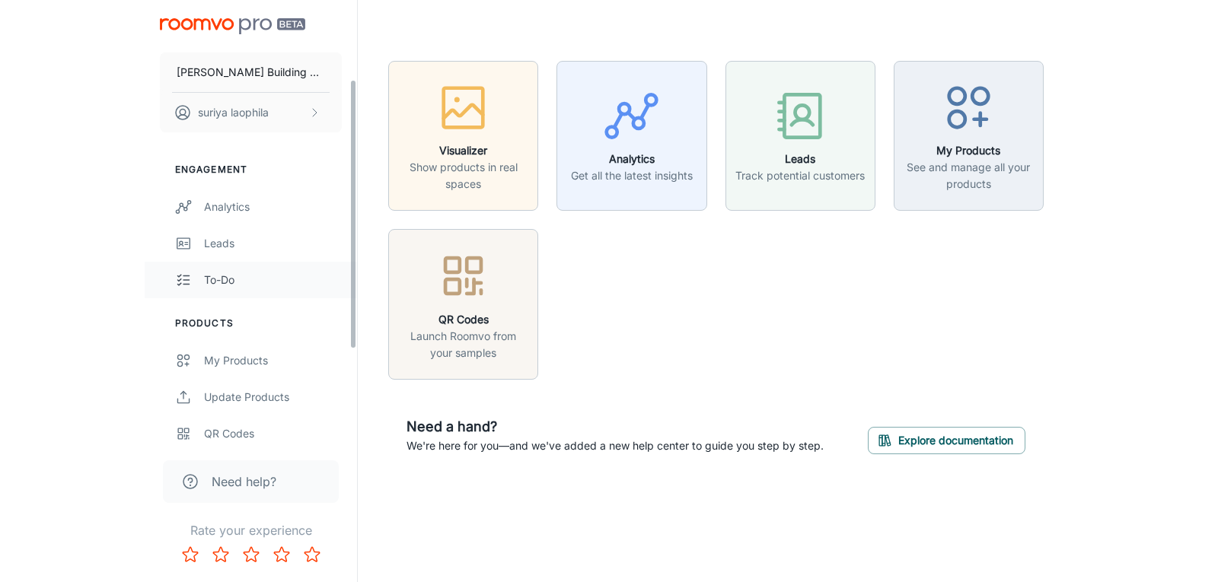
scroll to position [281, 0]
